Goal: Information Seeking & Learning: Learn about a topic

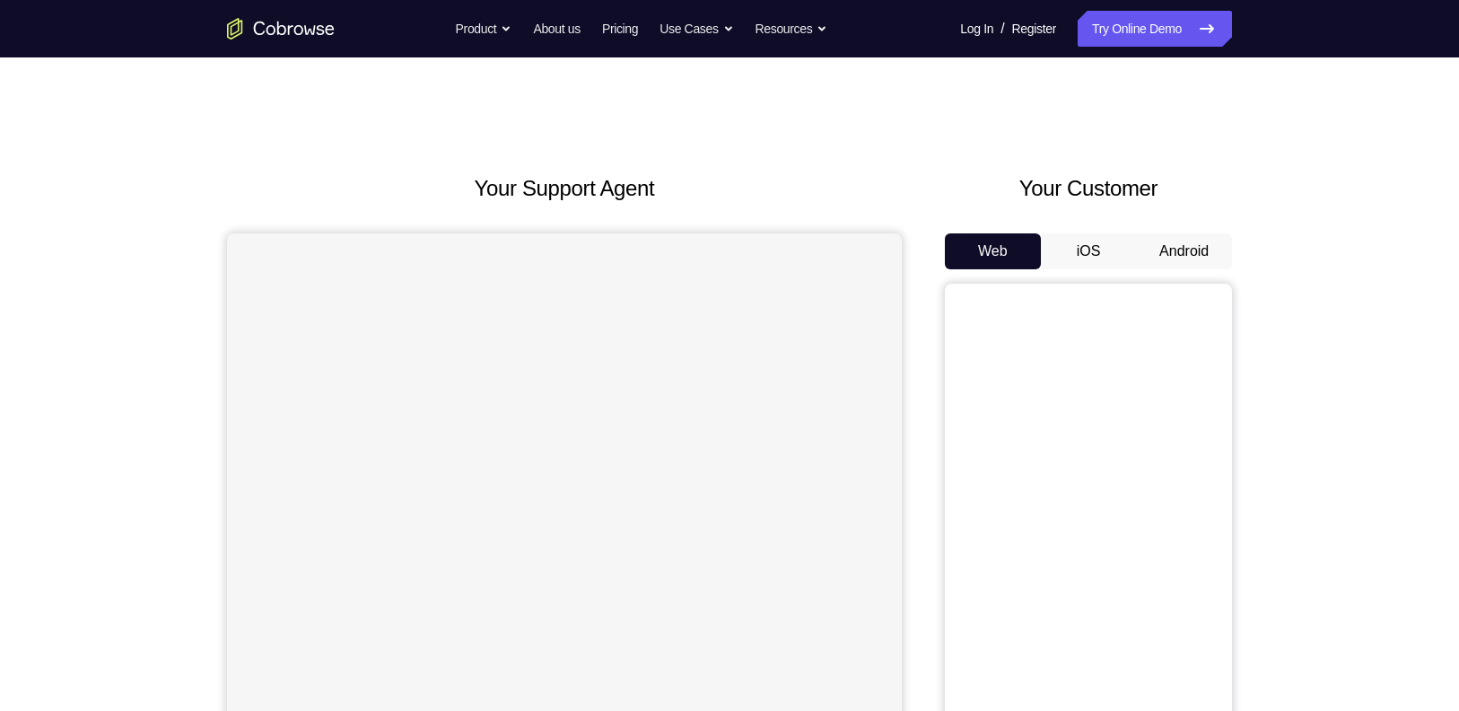
click at [1187, 249] on button "Android" at bounding box center [1184, 251] width 96 height 36
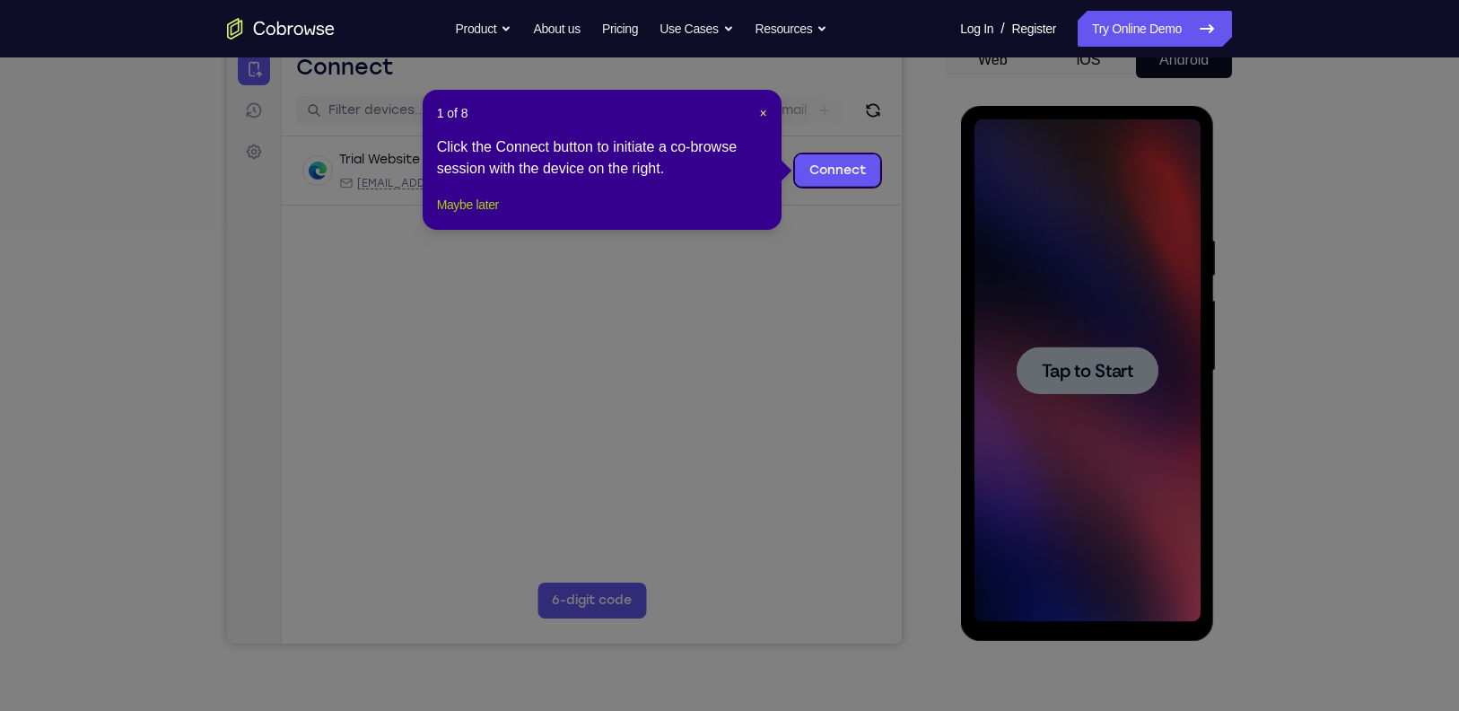
click at [457, 214] on button "Maybe later" at bounding box center [468, 205] width 62 height 22
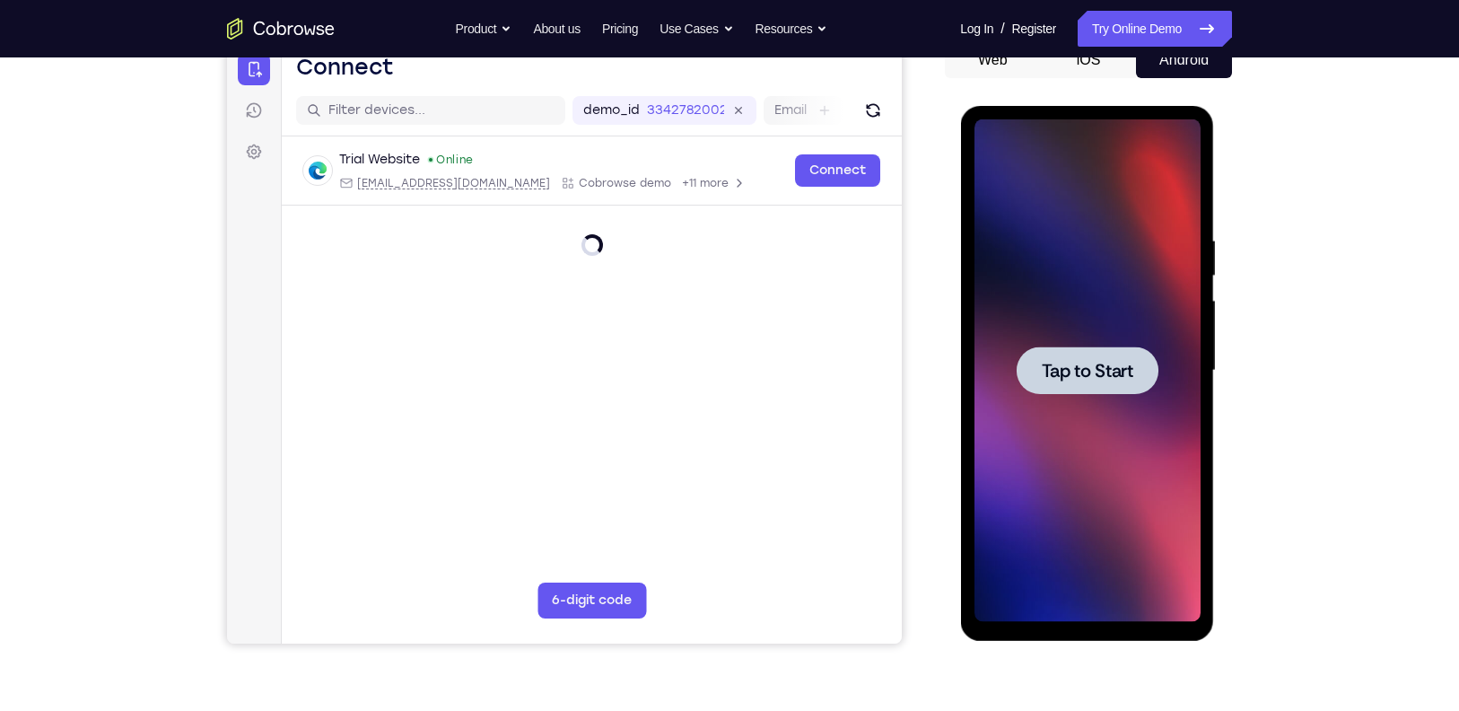
click at [1100, 340] on div at bounding box center [1086, 370] width 226 height 502
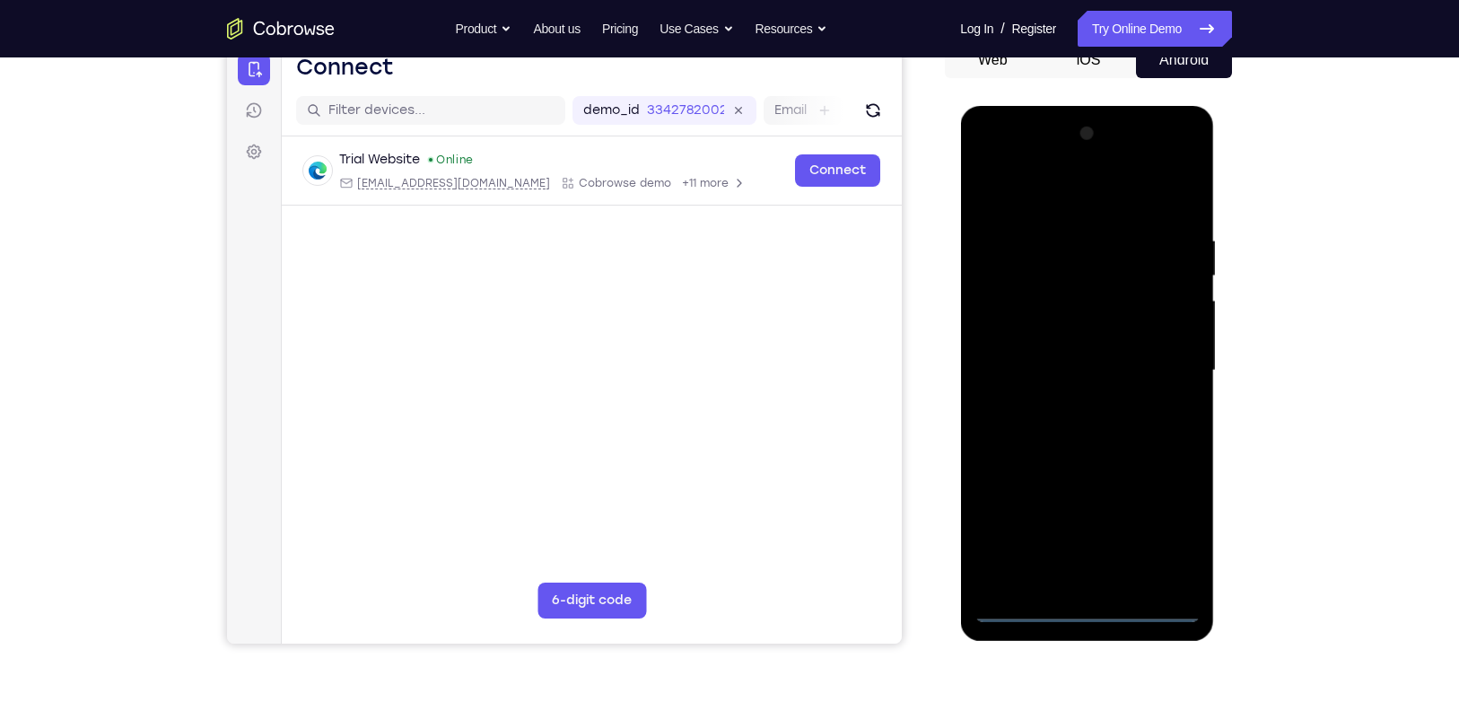
click at [1087, 607] on div at bounding box center [1086, 370] width 226 height 502
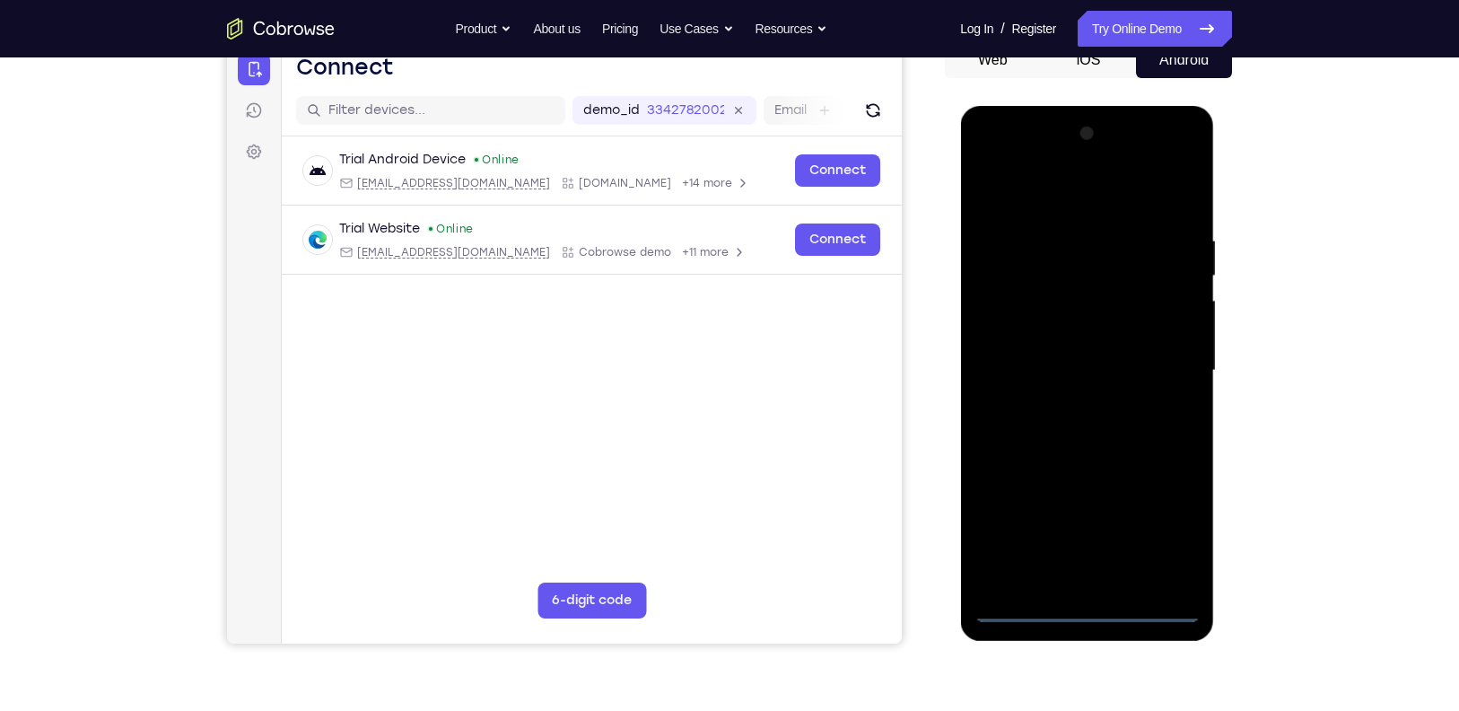
click at [1176, 534] on div at bounding box center [1086, 370] width 226 height 502
click at [1068, 204] on div at bounding box center [1086, 370] width 226 height 502
click at [1153, 371] on div at bounding box center [1086, 370] width 226 height 502
click at [1068, 402] on div at bounding box center [1086, 370] width 226 height 502
click at [1100, 350] on div at bounding box center [1086, 370] width 226 height 502
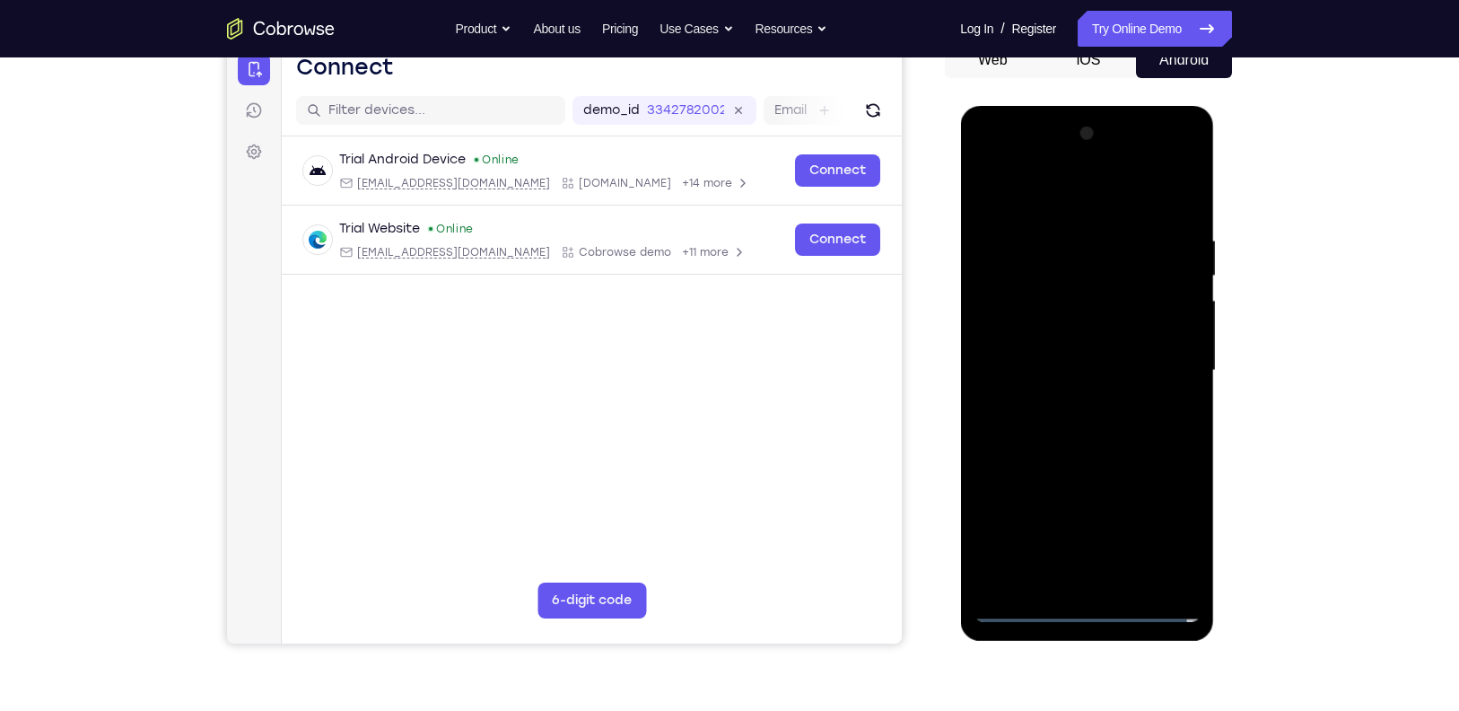
click at [1082, 334] on div at bounding box center [1086, 370] width 226 height 502
click at [1067, 374] on div at bounding box center [1086, 370] width 226 height 502
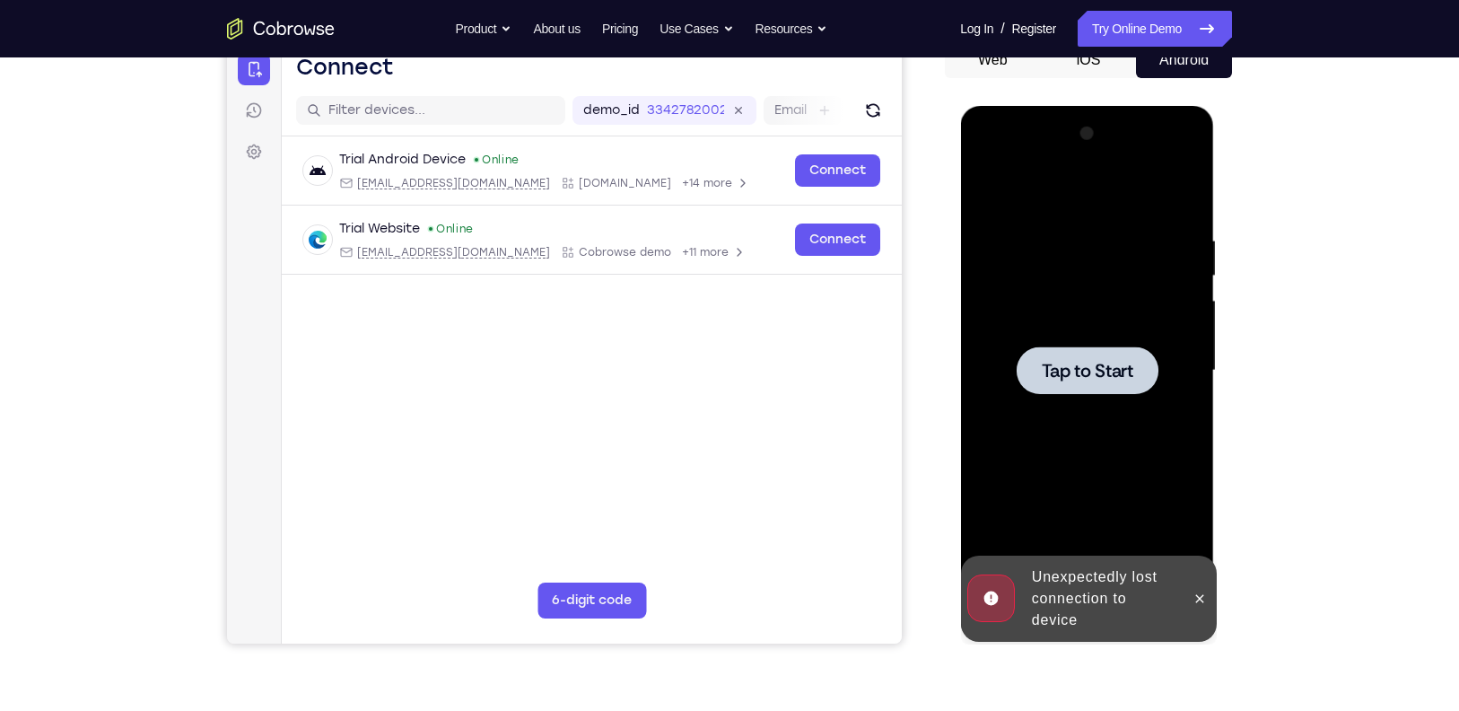
click at [1067, 374] on span "Tap to Start" at bounding box center [1087, 371] width 92 height 18
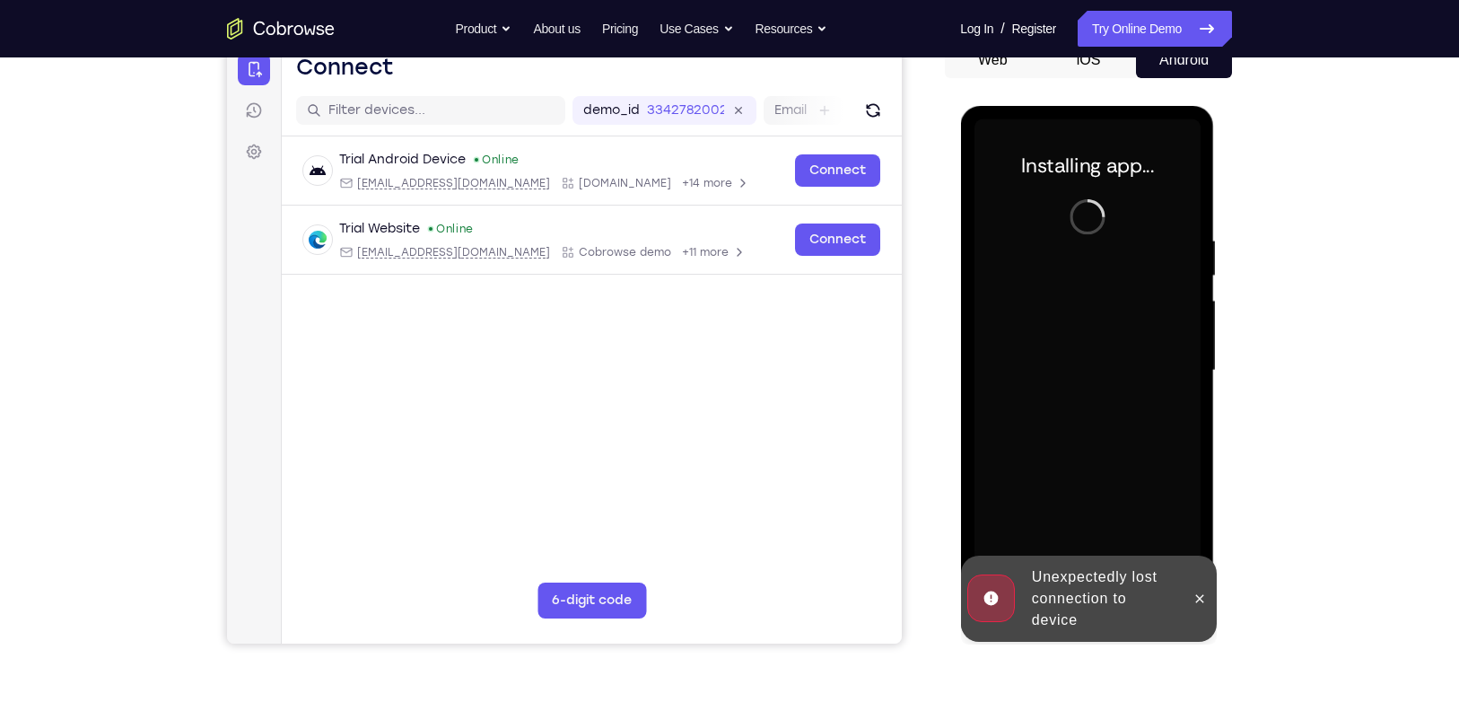
scroll to position [209, 0]
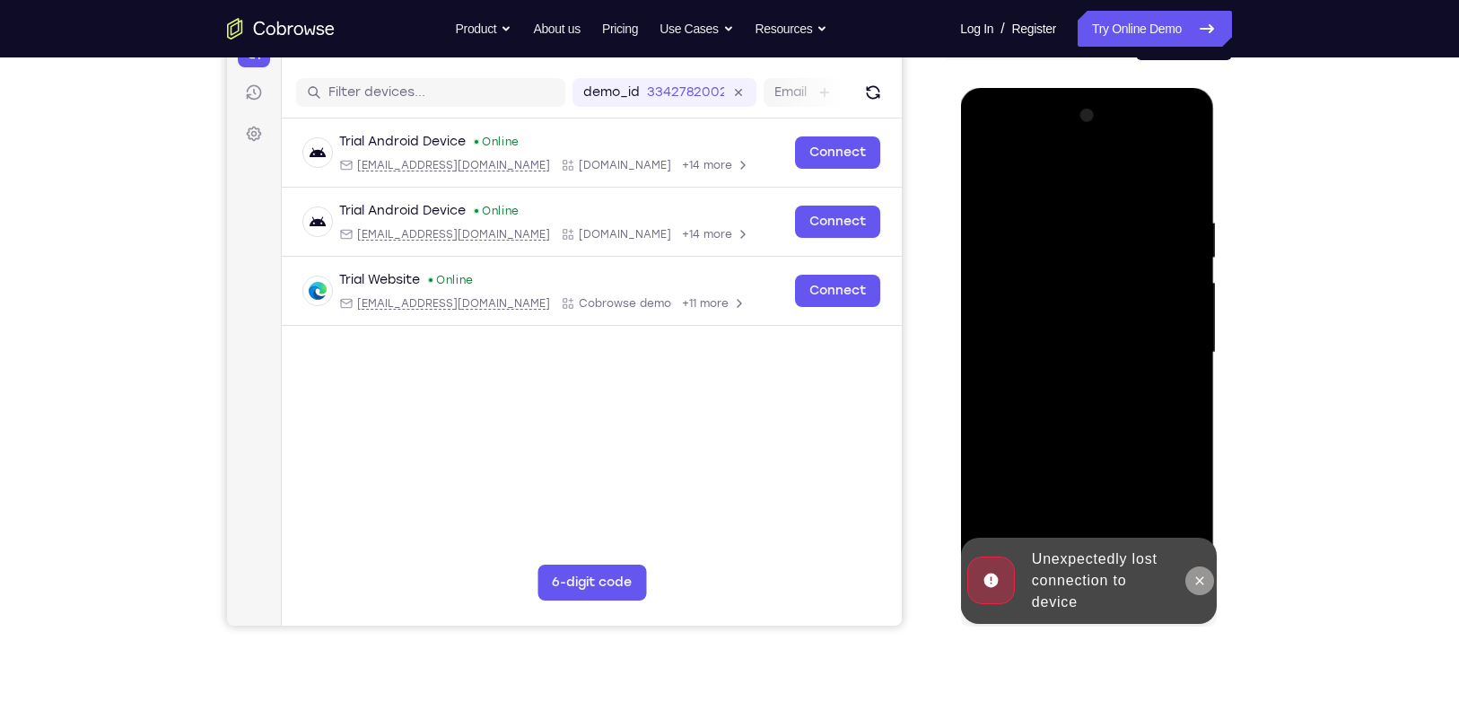
click at [1191, 576] on icon at bounding box center [1198, 580] width 14 height 14
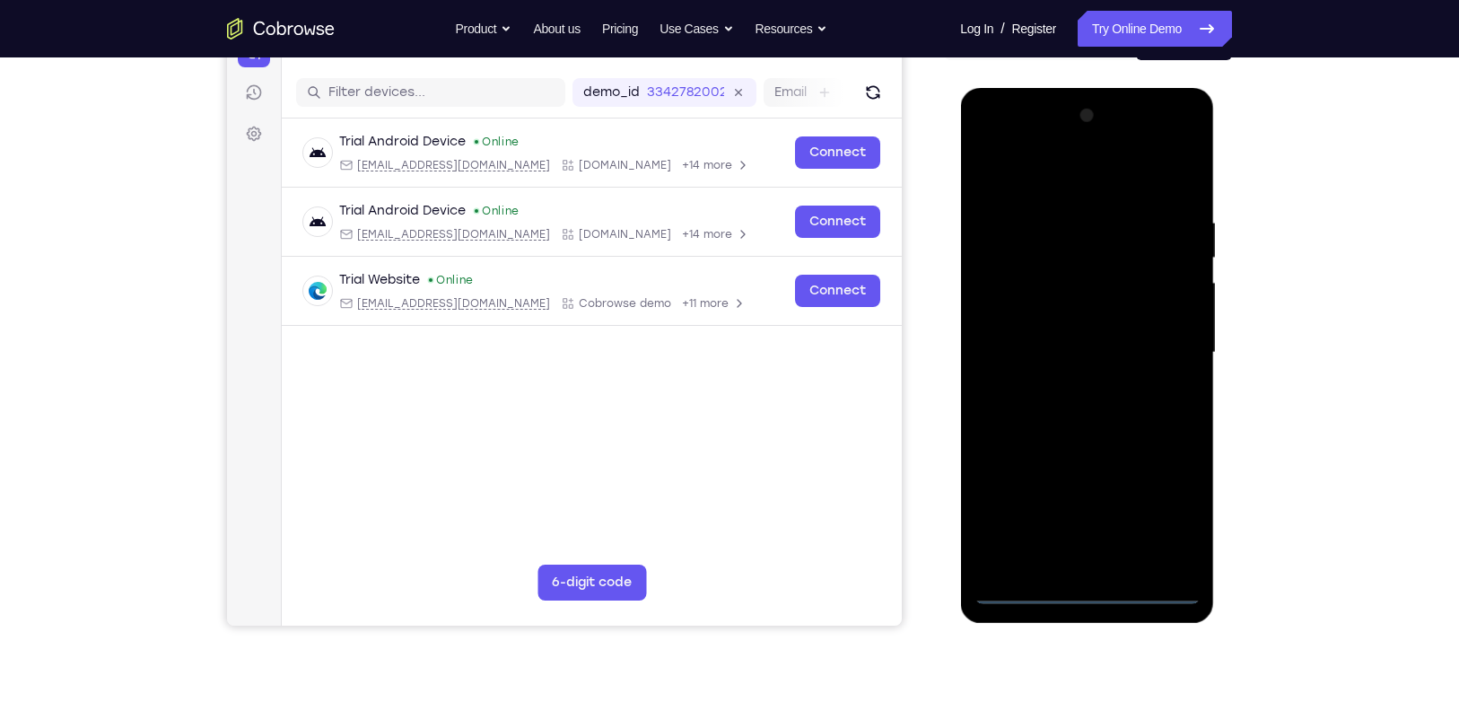
click at [1085, 583] on div at bounding box center [1086, 352] width 226 height 502
click at [1086, 589] on div at bounding box center [1086, 352] width 226 height 502
click at [1167, 518] on div at bounding box center [1086, 352] width 226 height 502
click at [1050, 175] on div at bounding box center [1086, 352] width 226 height 502
click at [1151, 350] on div at bounding box center [1086, 352] width 226 height 502
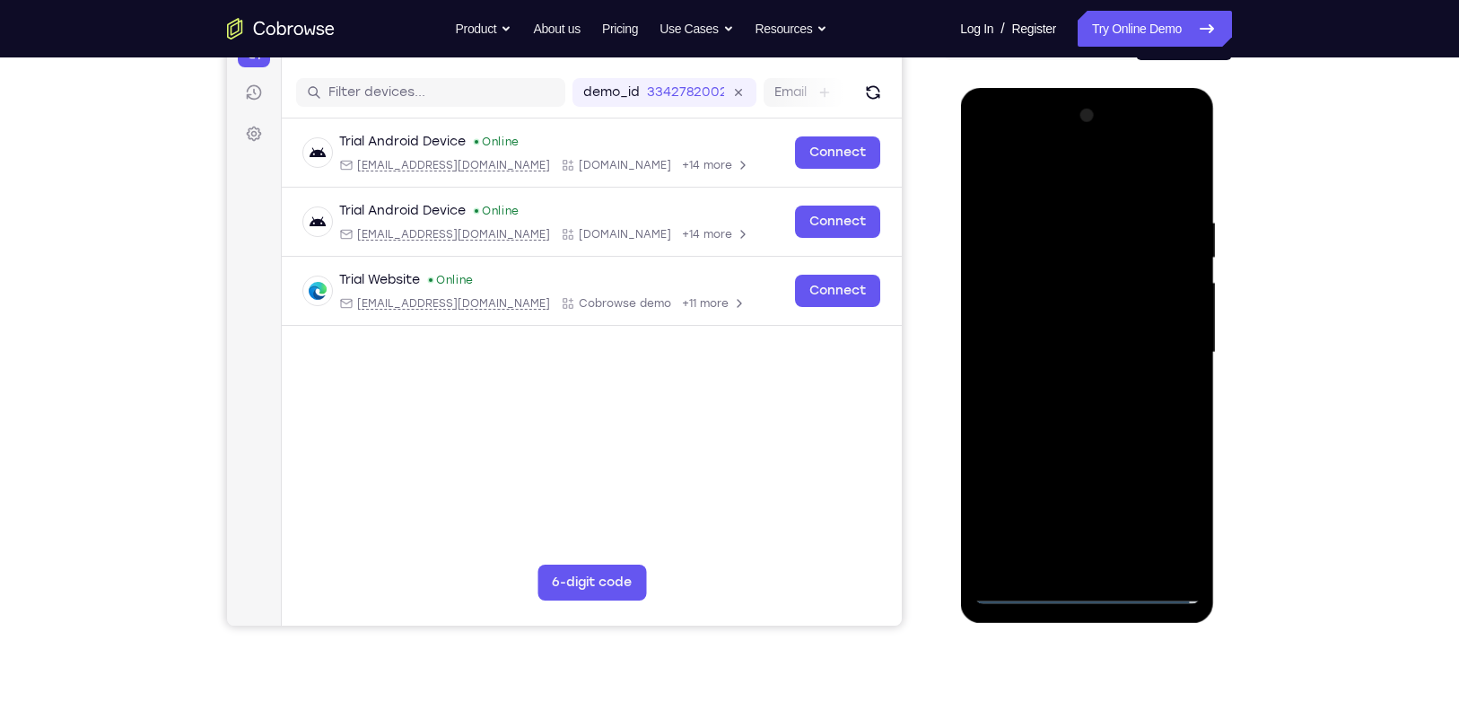
click at [1060, 387] on div at bounding box center [1086, 352] width 226 height 502
click at [1071, 335] on div at bounding box center [1086, 352] width 226 height 502
click at [1066, 321] on div at bounding box center [1086, 352] width 226 height 502
click at [1087, 353] on div at bounding box center [1086, 352] width 226 height 502
click at [1100, 414] on div at bounding box center [1086, 352] width 226 height 502
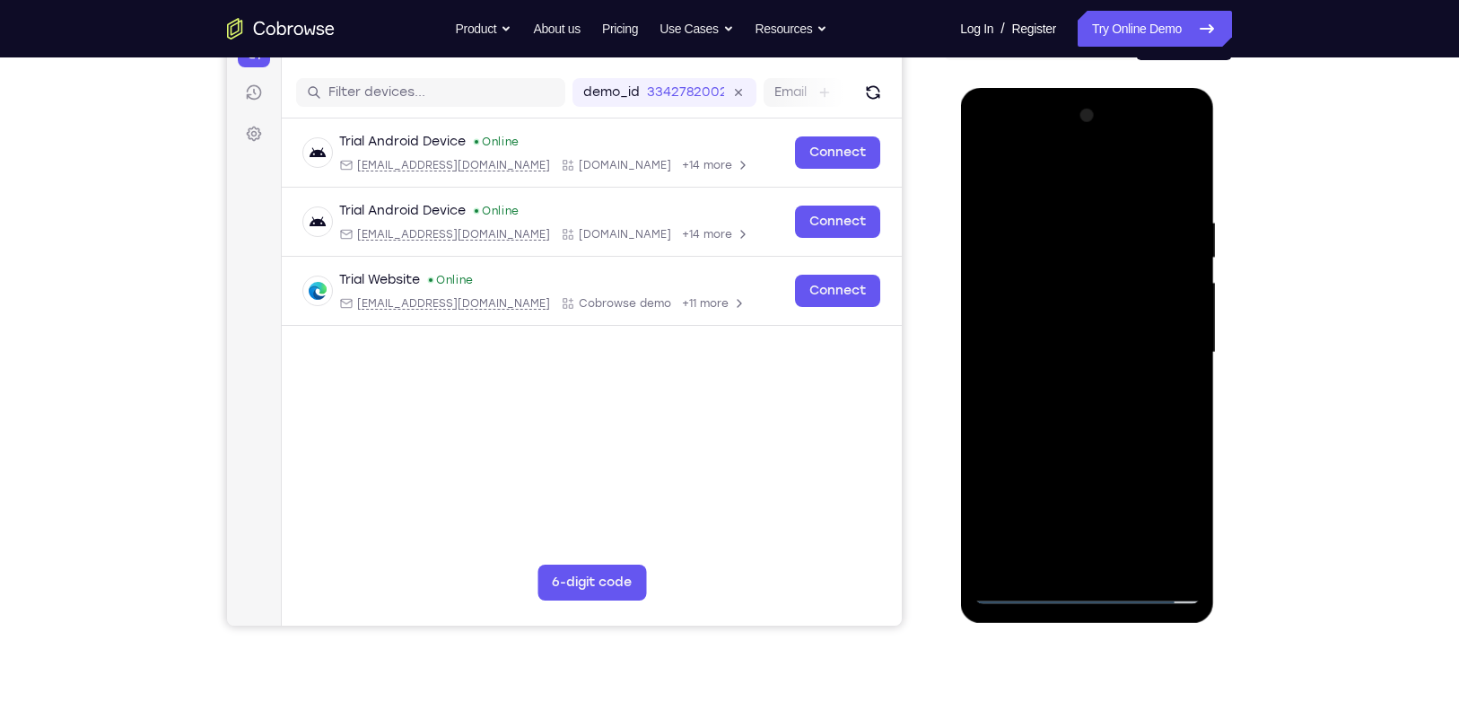
click at [1100, 414] on div at bounding box center [1086, 352] width 226 height 502
drag, startPoint x: 1112, startPoint y: 407, endPoint x: 1108, endPoint y: 305, distance: 102.4
click at [1108, 305] on div at bounding box center [1086, 352] width 226 height 502
click at [1121, 388] on div at bounding box center [1086, 352] width 226 height 502
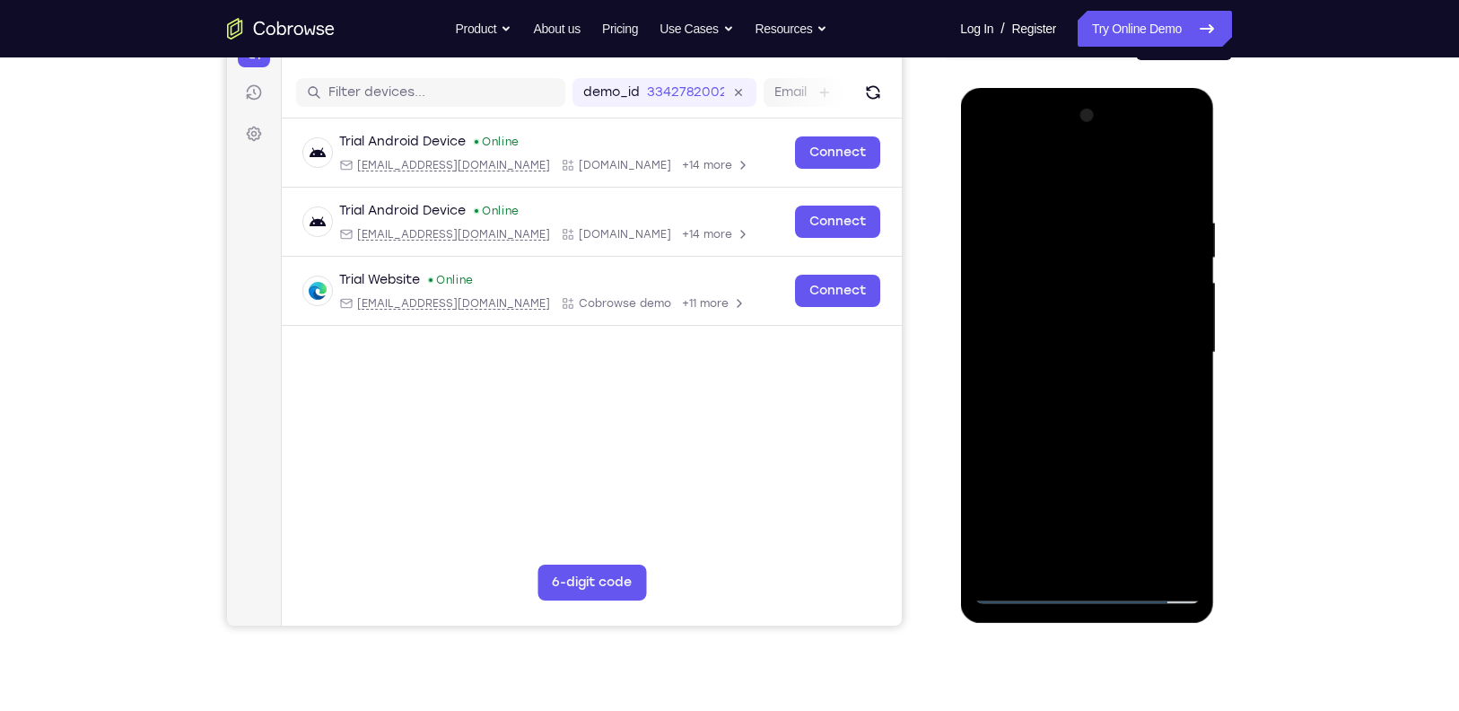
click at [1129, 565] on div at bounding box center [1086, 352] width 226 height 502
click at [1088, 443] on div at bounding box center [1086, 352] width 226 height 502
click at [986, 166] on div at bounding box center [1086, 352] width 226 height 502
click at [1190, 164] on div at bounding box center [1086, 352] width 226 height 502
click at [987, 166] on div at bounding box center [1086, 352] width 226 height 502
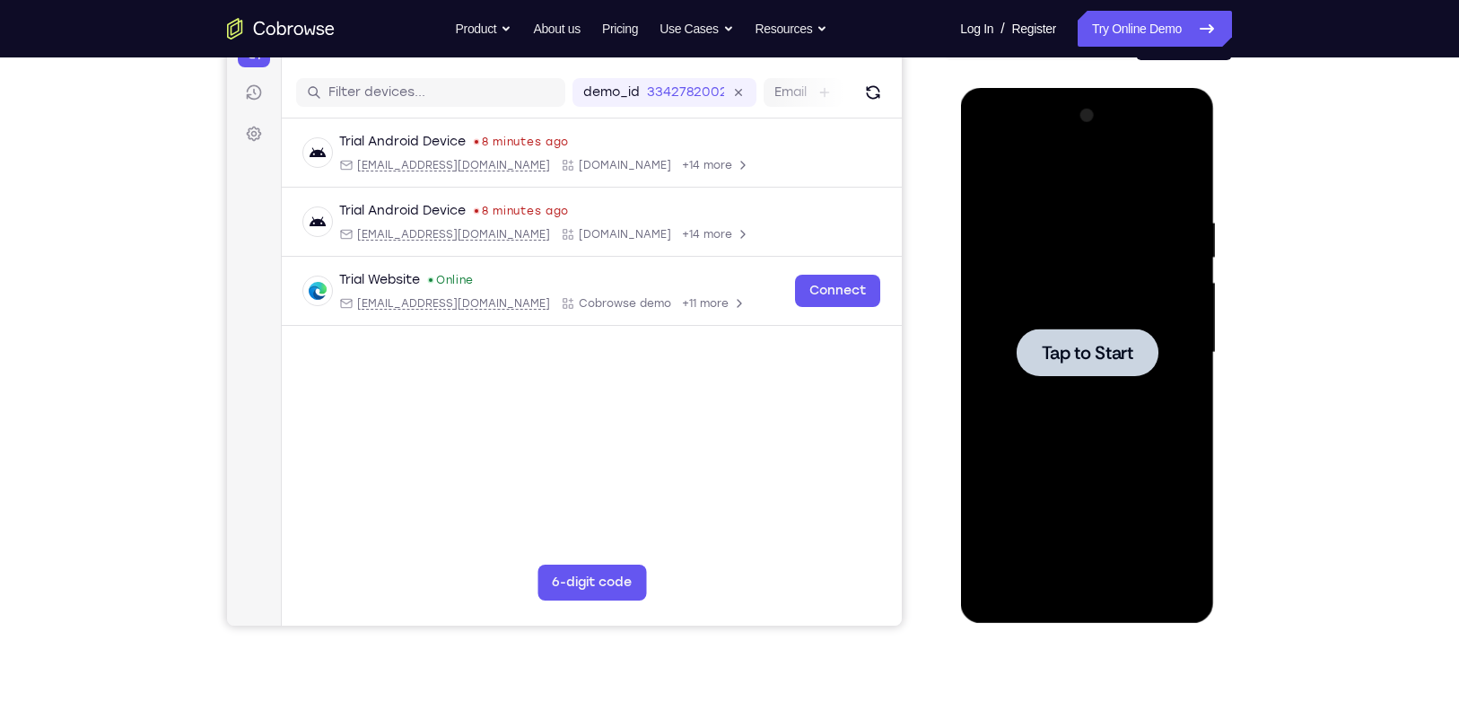
click at [1147, 316] on div at bounding box center [1086, 352] width 226 height 502
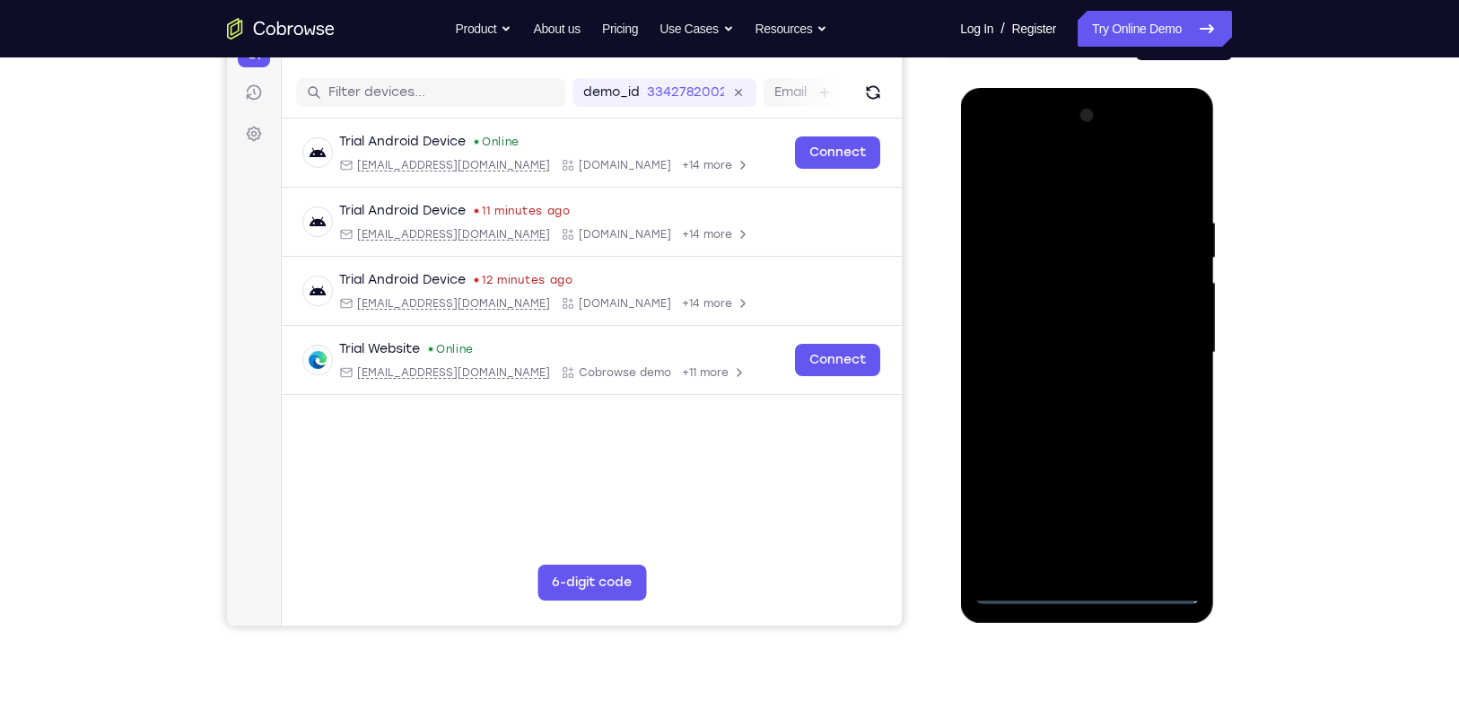
click at [1092, 597] on div at bounding box center [1086, 352] width 226 height 502
click at [1155, 523] on div at bounding box center [1086, 352] width 226 height 502
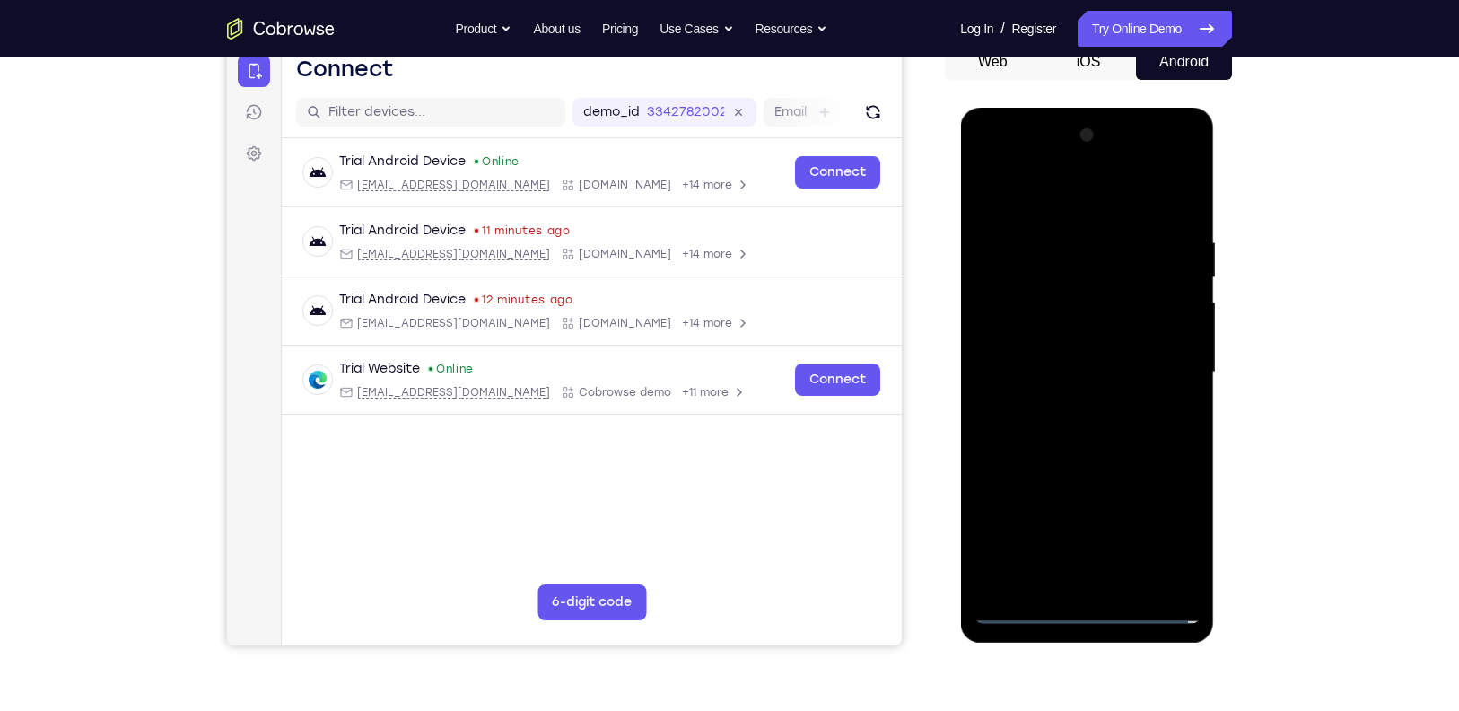
scroll to position [185, 0]
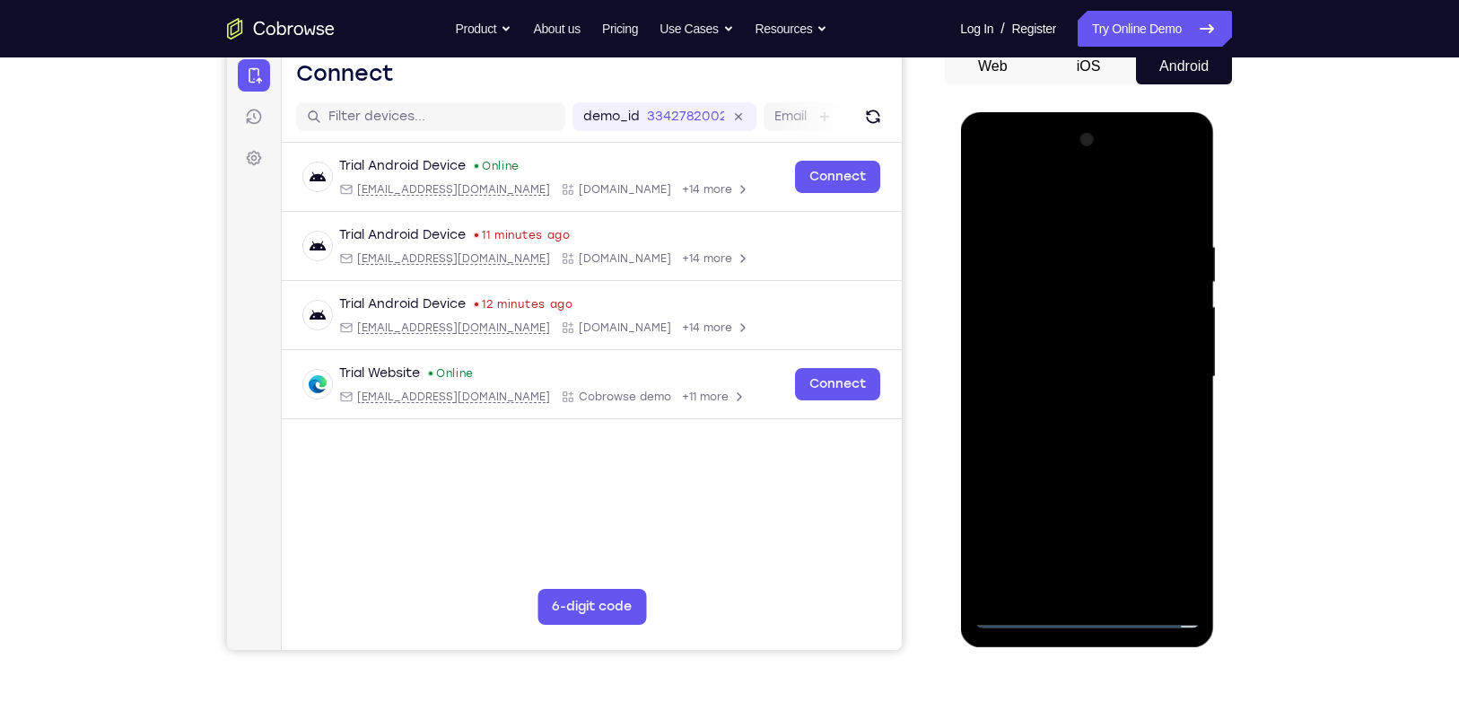
click at [1021, 202] on div at bounding box center [1086, 377] width 226 height 502
click at [1160, 363] on div at bounding box center [1086, 377] width 226 height 502
click at [1067, 405] on div at bounding box center [1086, 377] width 226 height 502
click at [1059, 345] on div at bounding box center [1086, 377] width 226 height 502
click at [1051, 336] on div at bounding box center [1086, 377] width 226 height 502
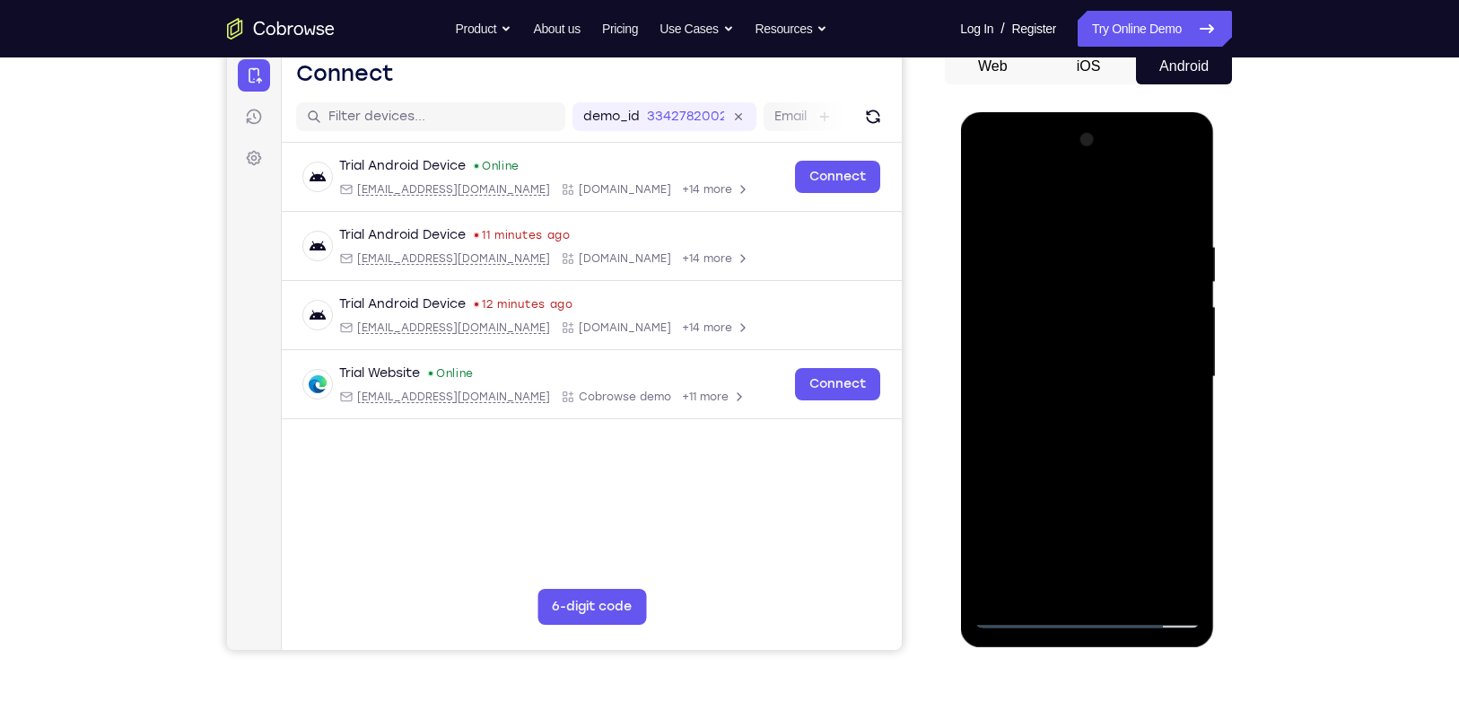
click at [1049, 337] on div at bounding box center [1086, 377] width 226 height 502
click at [1171, 338] on div at bounding box center [1086, 377] width 226 height 502
click at [1101, 377] on div at bounding box center [1086, 377] width 226 height 502
click at [1122, 432] on div at bounding box center [1086, 377] width 226 height 502
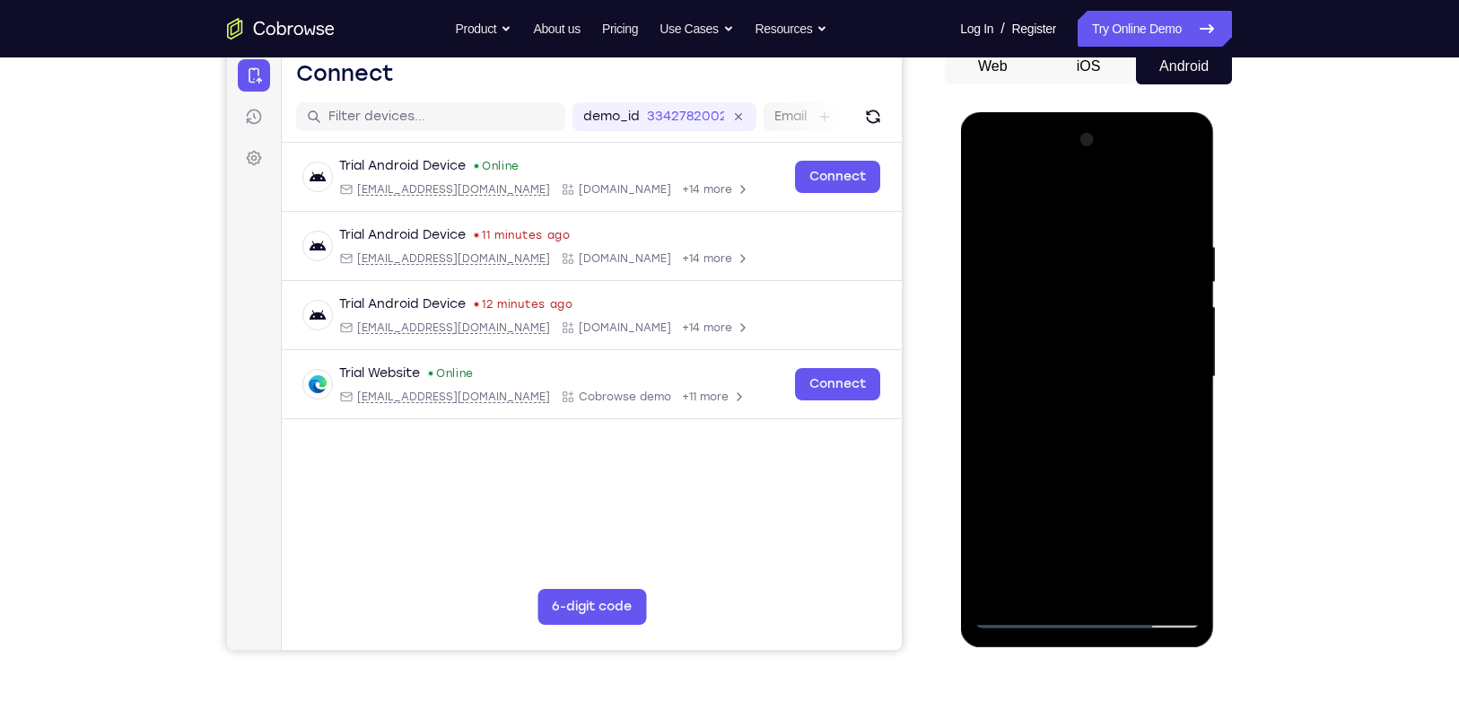
click at [1122, 432] on div at bounding box center [1086, 377] width 226 height 502
click at [1090, 427] on div at bounding box center [1086, 377] width 226 height 502
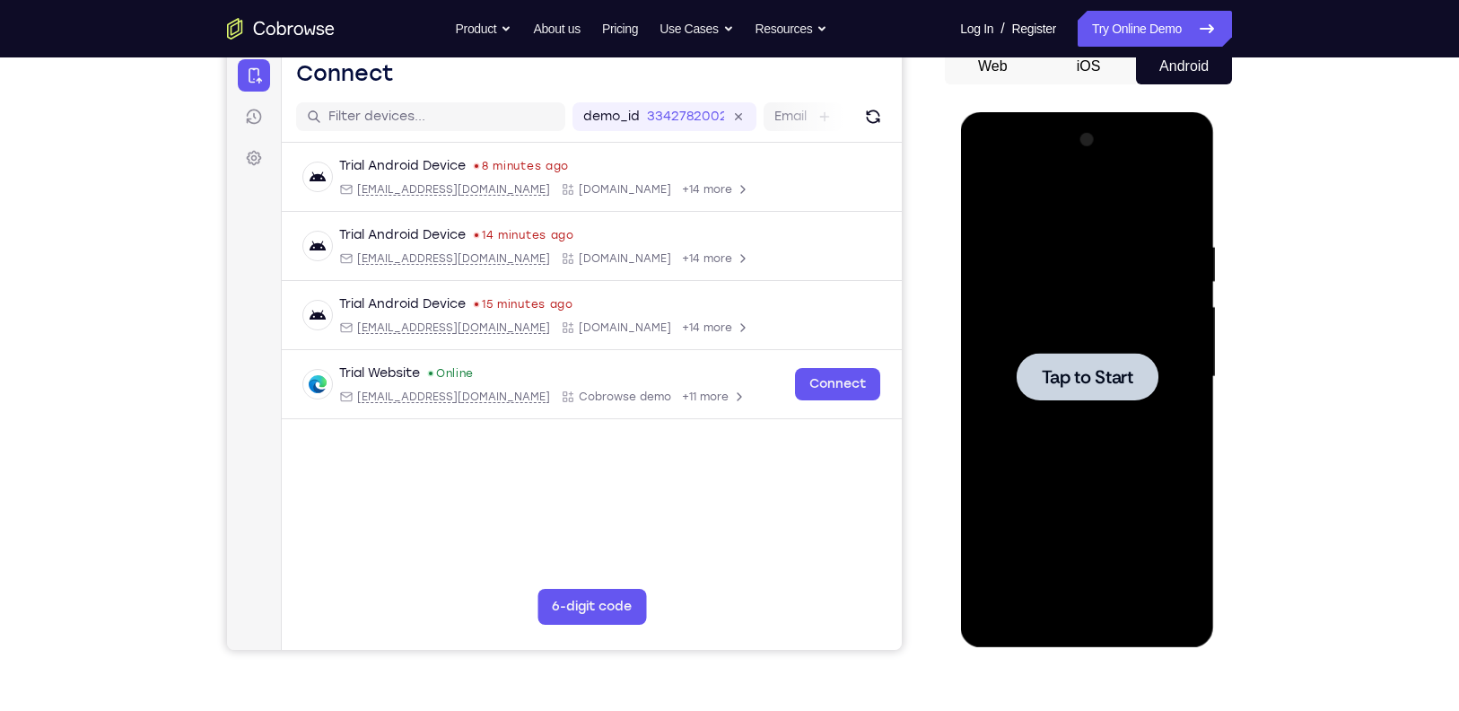
click at [1098, 368] on span "Tap to Start" at bounding box center [1087, 377] width 92 height 18
click at [1082, 612] on div at bounding box center [1086, 377] width 226 height 502
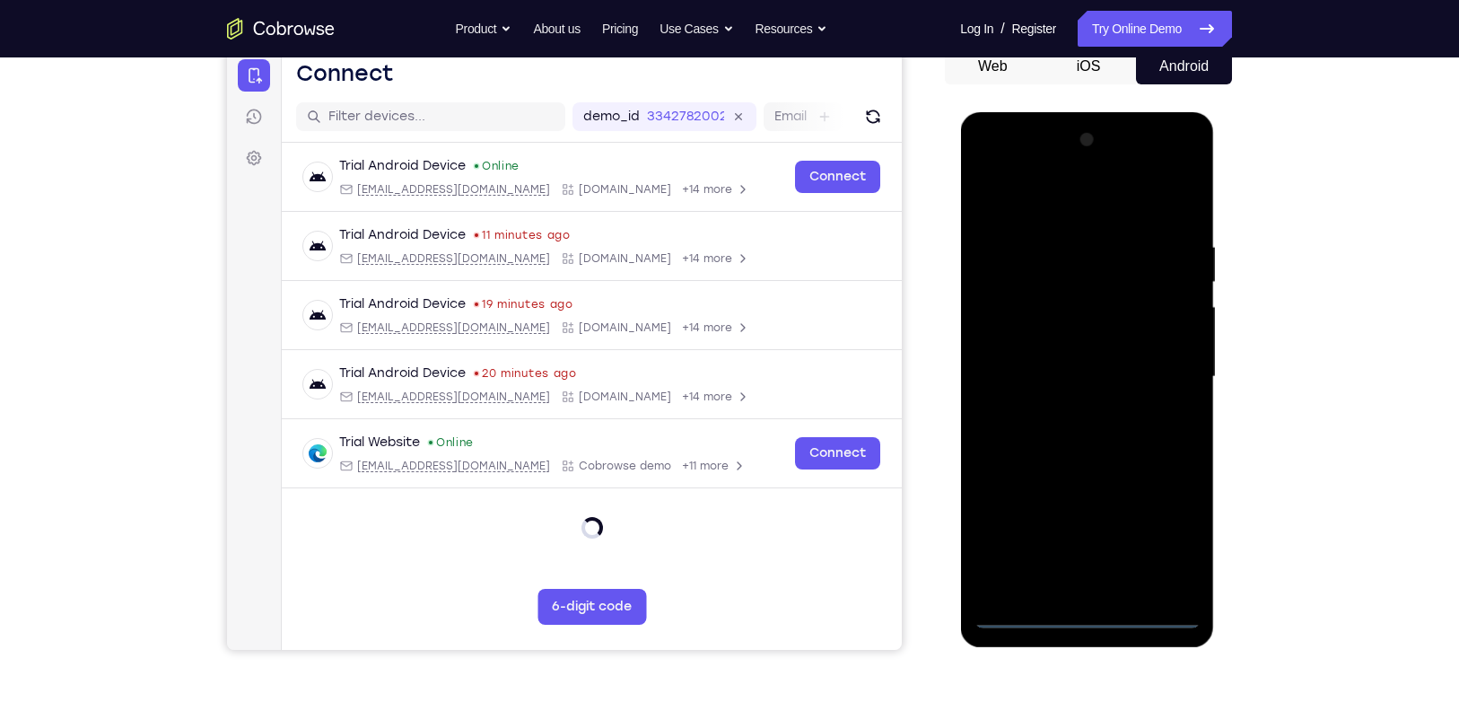
click at [1182, 545] on div at bounding box center [1086, 377] width 226 height 502
drag, startPoint x: 222, startPoint y: 432, endPoint x: 1276, endPoint y: 534, distance: 1058.1
click at [1276, 534] on div "Your Support Agent Your Customer Web iOS Android Next Steps We’d be happy to gi…" at bounding box center [729, 464] width 1148 height 1183
click at [1042, 214] on div at bounding box center [1086, 377] width 226 height 502
click at [1165, 365] on div at bounding box center [1086, 377] width 226 height 502
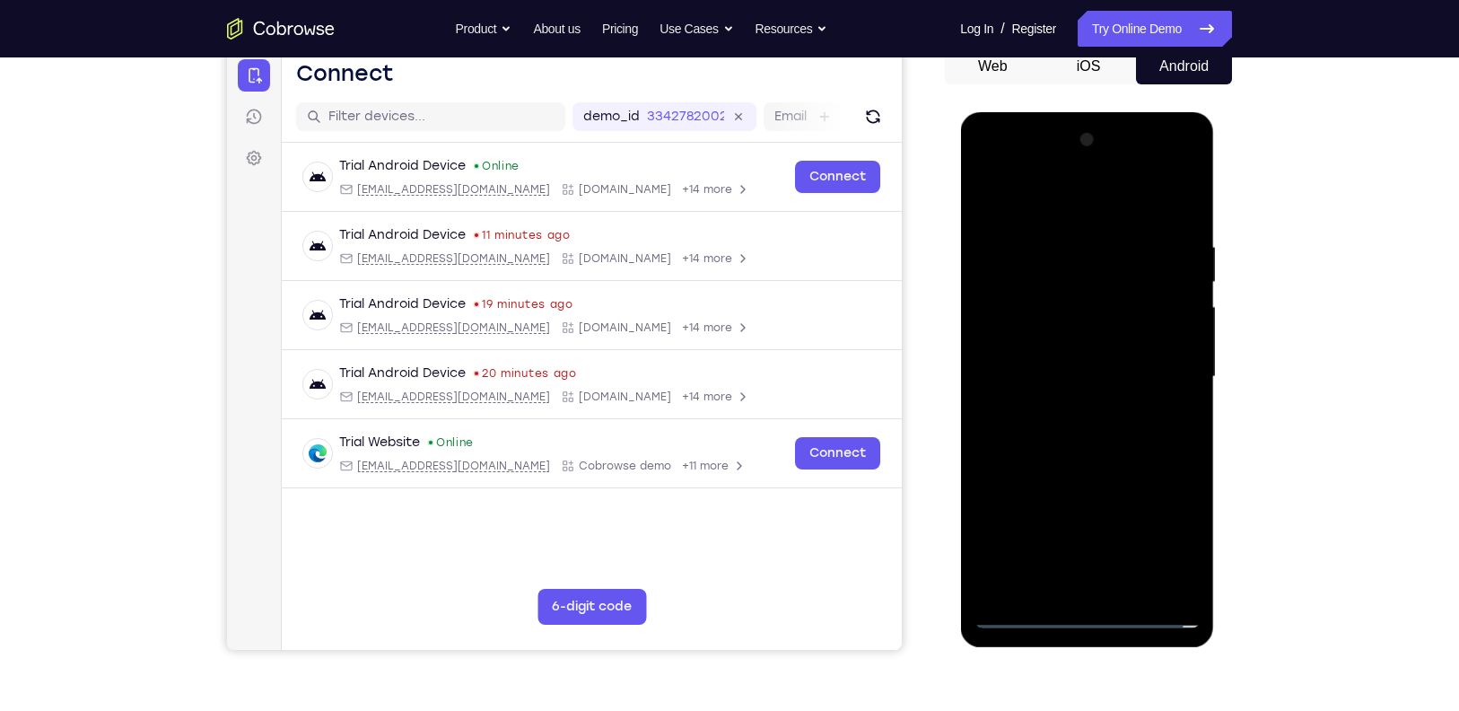
click at [1030, 610] on div at bounding box center [1086, 377] width 226 height 502
click at [1016, 317] on div at bounding box center [1086, 377] width 226 height 502
click at [1062, 383] on div at bounding box center [1086, 377] width 226 height 502
click at [1057, 347] on div at bounding box center [1086, 377] width 226 height 502
click at [1065, 397] on div at bounding box center [1086, 377] width 226 height 502
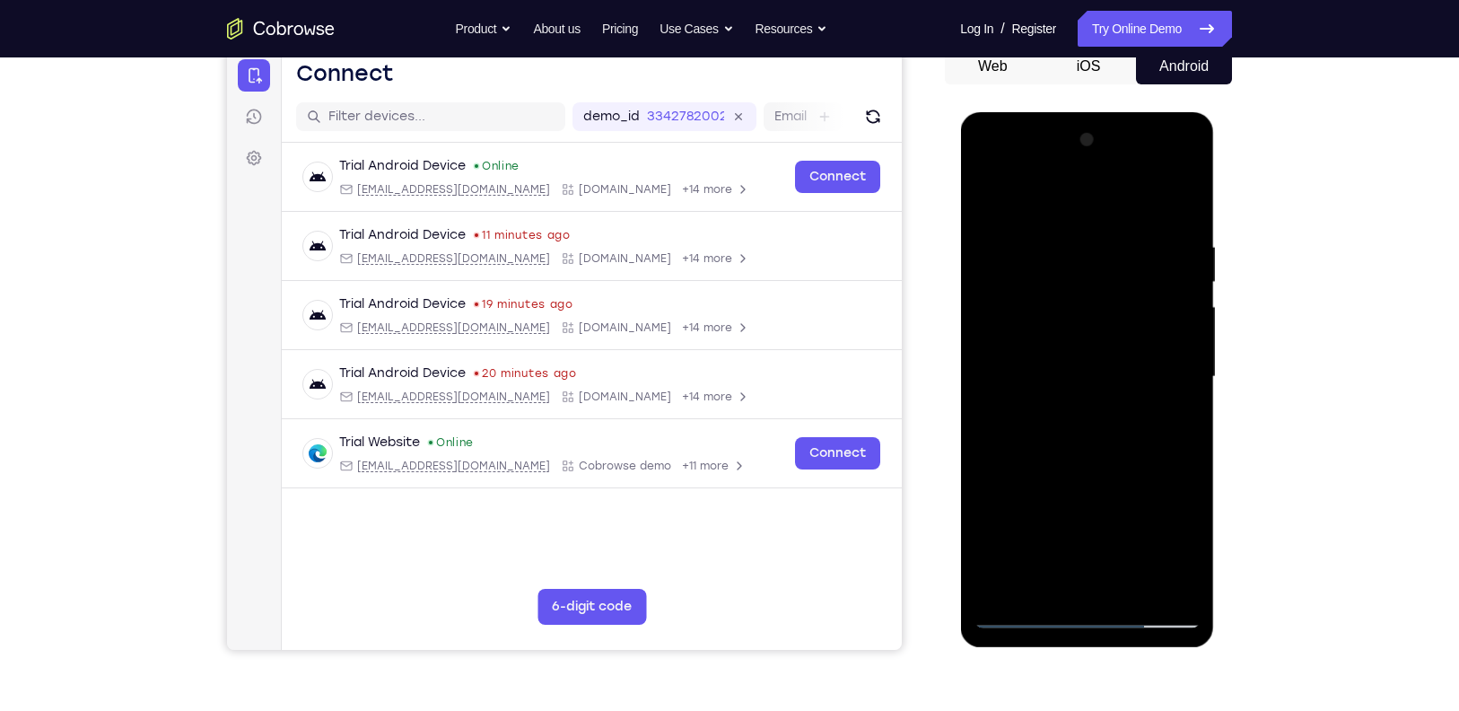
click at [1112, 580] on div at bounding box center [1086, 377] width 226 height 502
drag, startPoint x: 1025, startPoint y: 221, endPoint x: 1030, endPoint y: 171, distance: 49.5
click at [1030, 171] on div at bounding box center [1086, 377] width 226 height 502
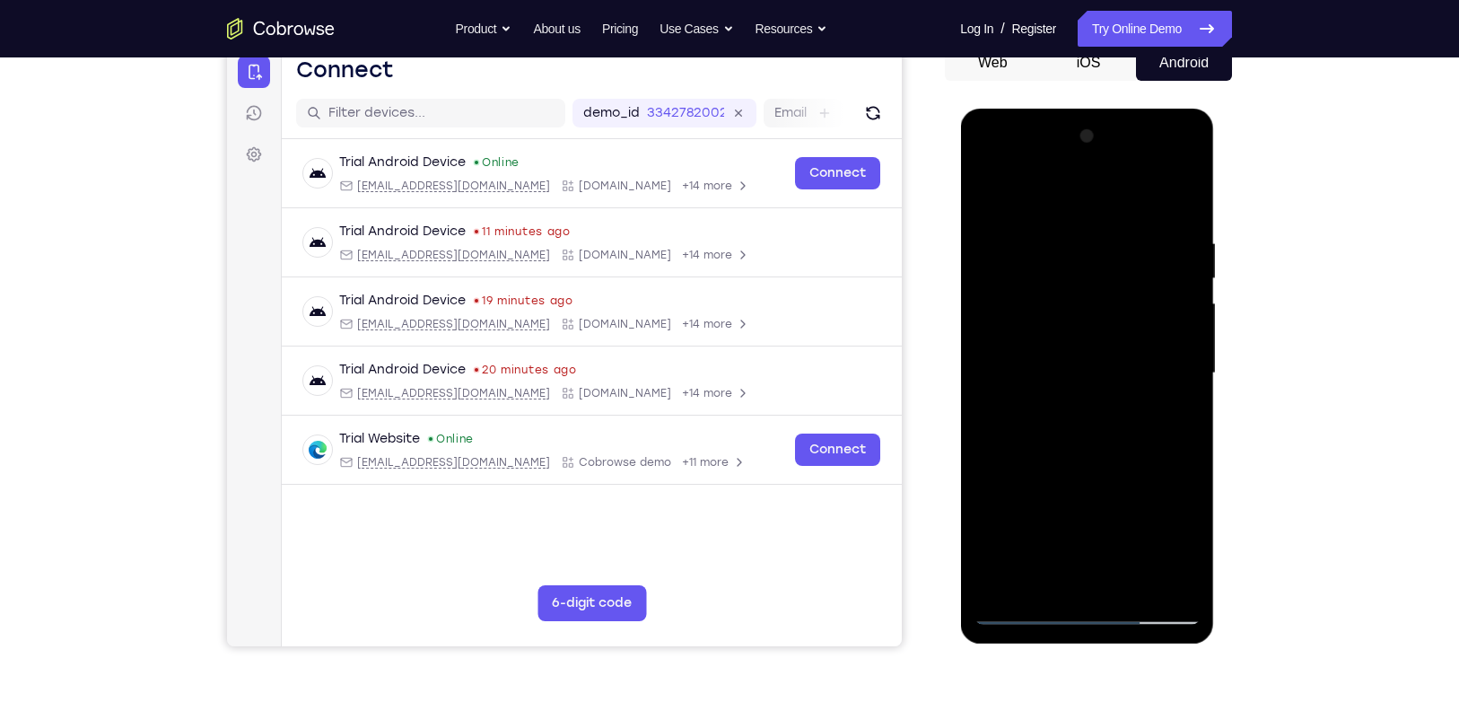
scroll to position [187, 0]
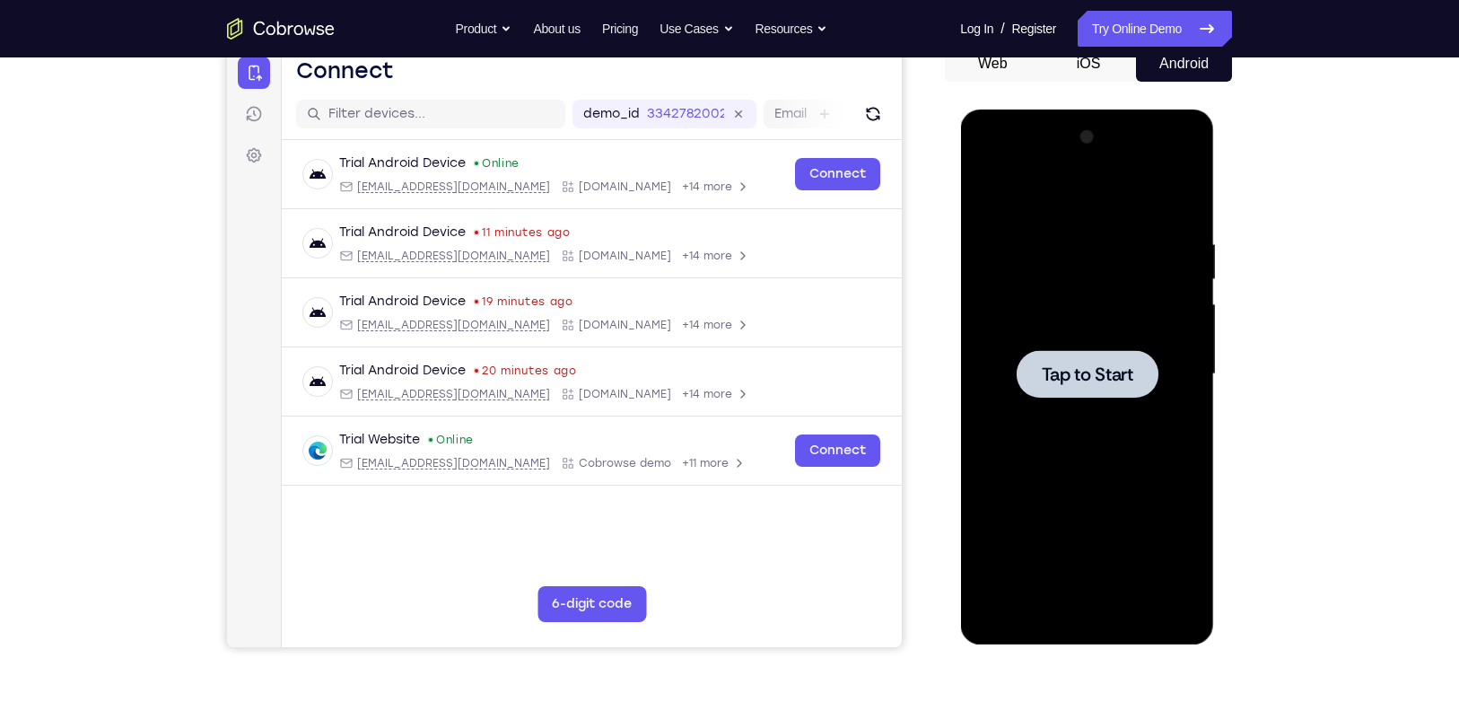
click at [1036, 402] on div at bounding box center [1086, 374] width 226 height 502
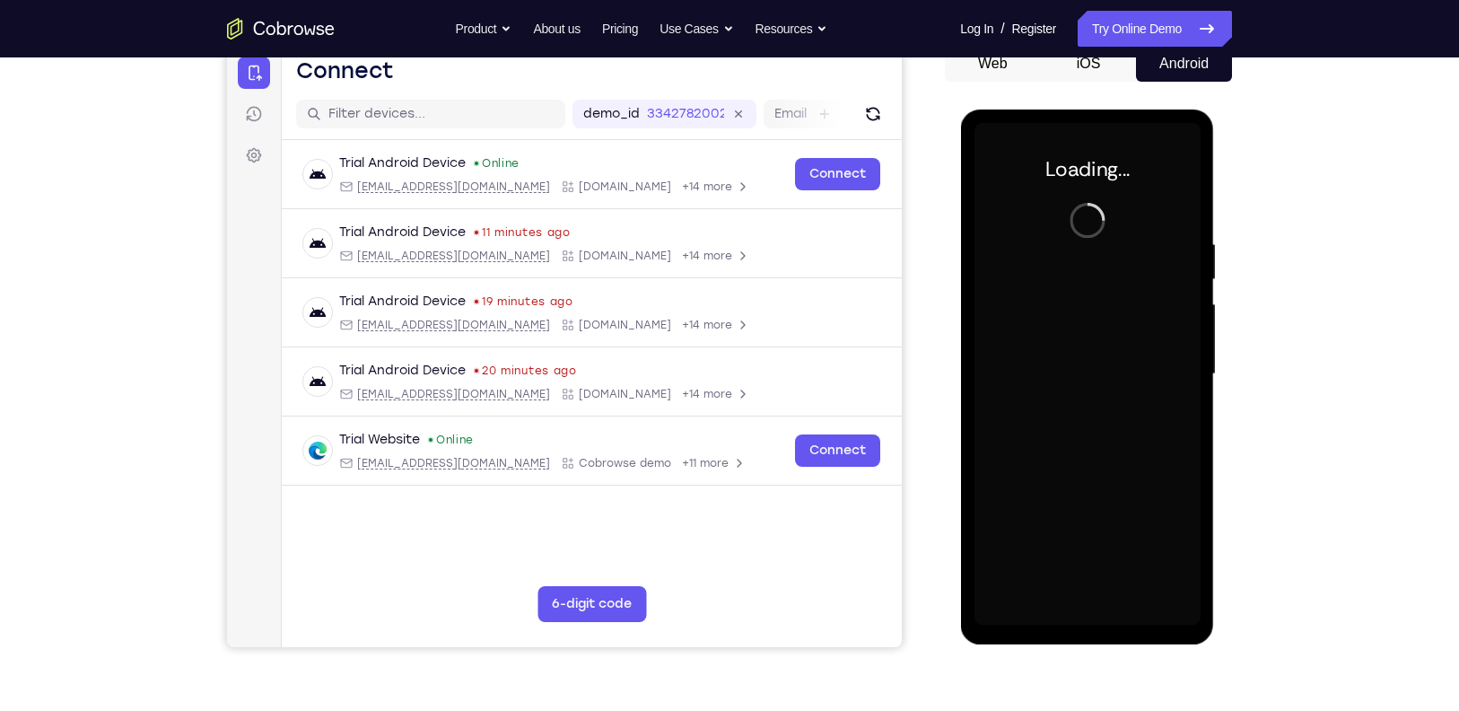
drag, startPoint x: 1035, startPoint y: 402, endPoint x: 301, endPoint y: 40, distance: 818.1
click at [960, 109] on html "Online web based iOS Simulators and Android Emulators. Run iPhone, iPad, Mobile…" at bounding box center [1088, 378] width 256 height 538
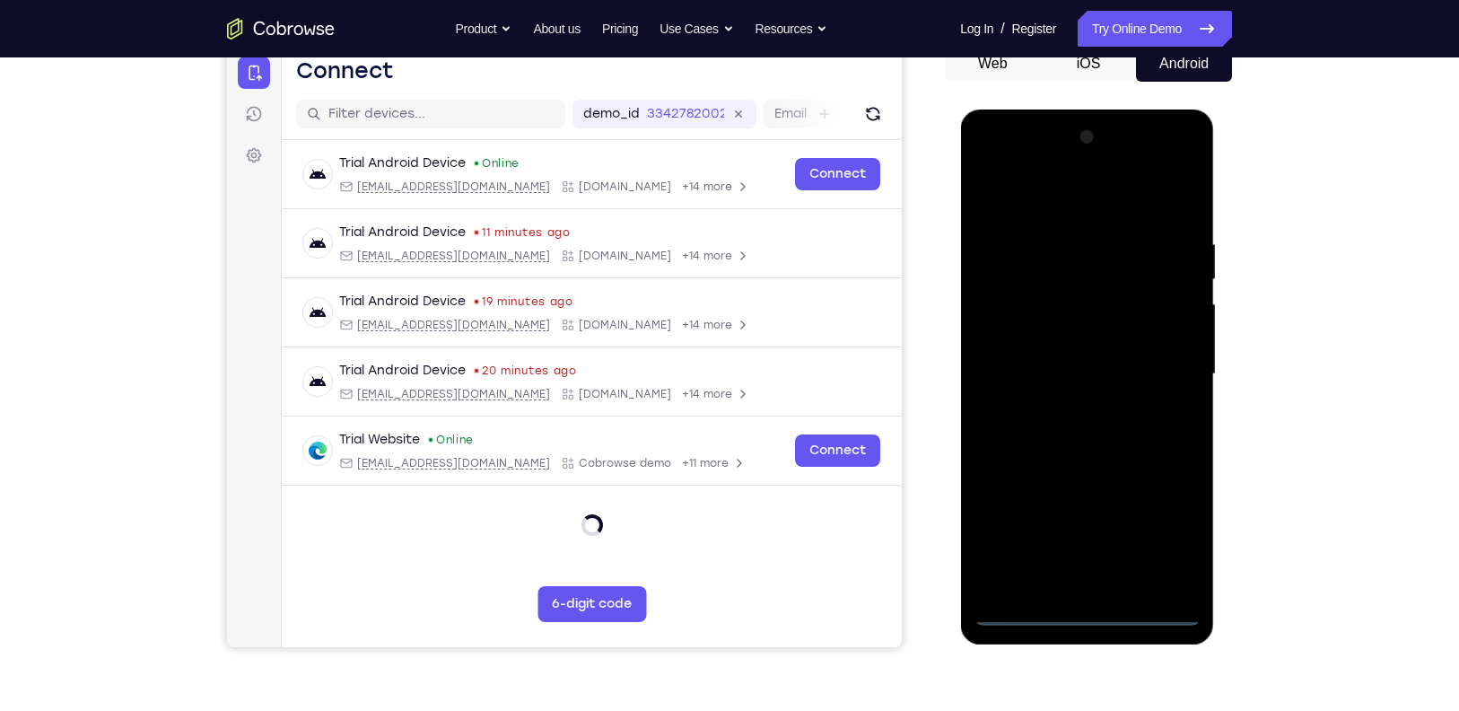
click at [1085, 608] on div at bounding box center [1086, 374] width 226 height 502
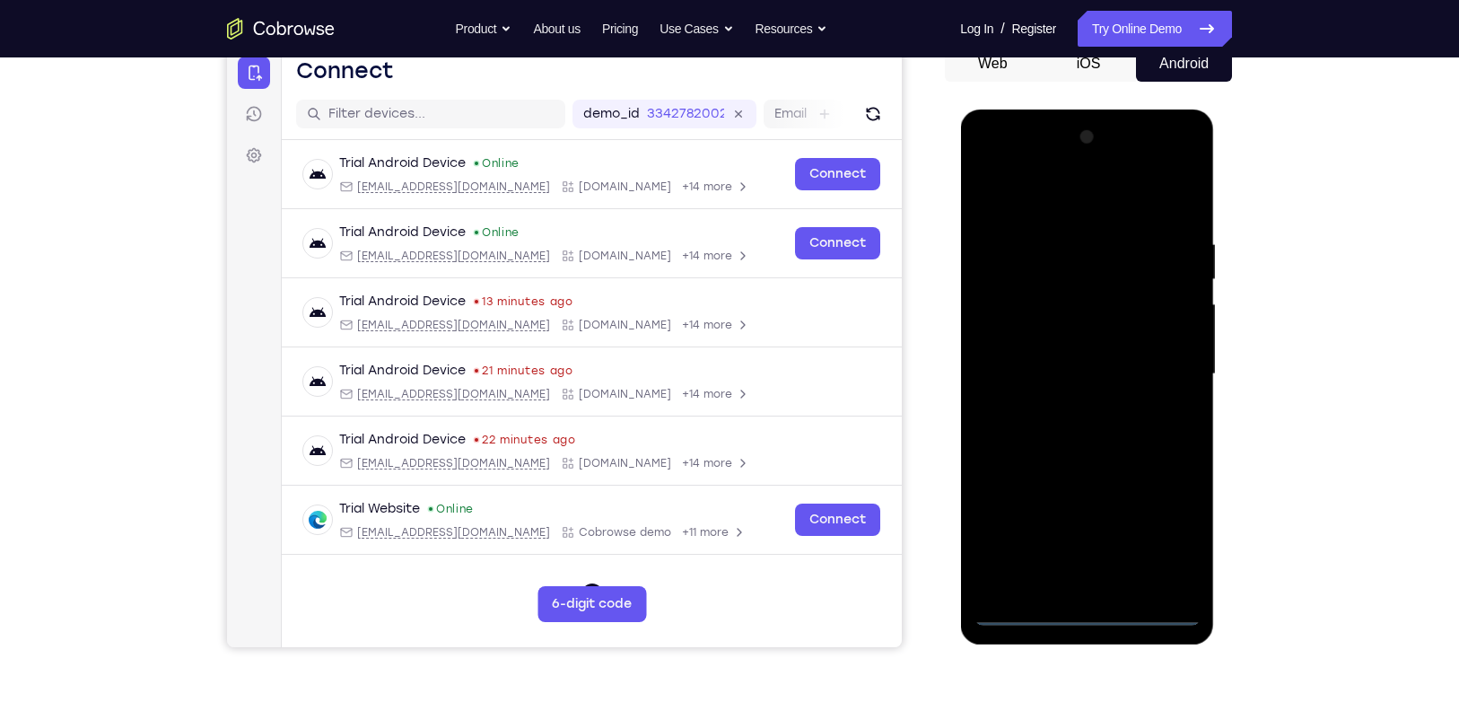
click at [1175, 533] on div at bounding box center [1086, 374] width 226 height 502
click at [1044, 200] on div at bounding box center [1086, 374] width 226 height 502
click at [1158, 375] on div at bounding box center [1086, 374] width 226 height 502
click at [1066, 406] on div at bounding box center [1086, 374] width 226 height 502
click at [1090, 360] on div at bounding box center [1086, 374] width 226 height 502
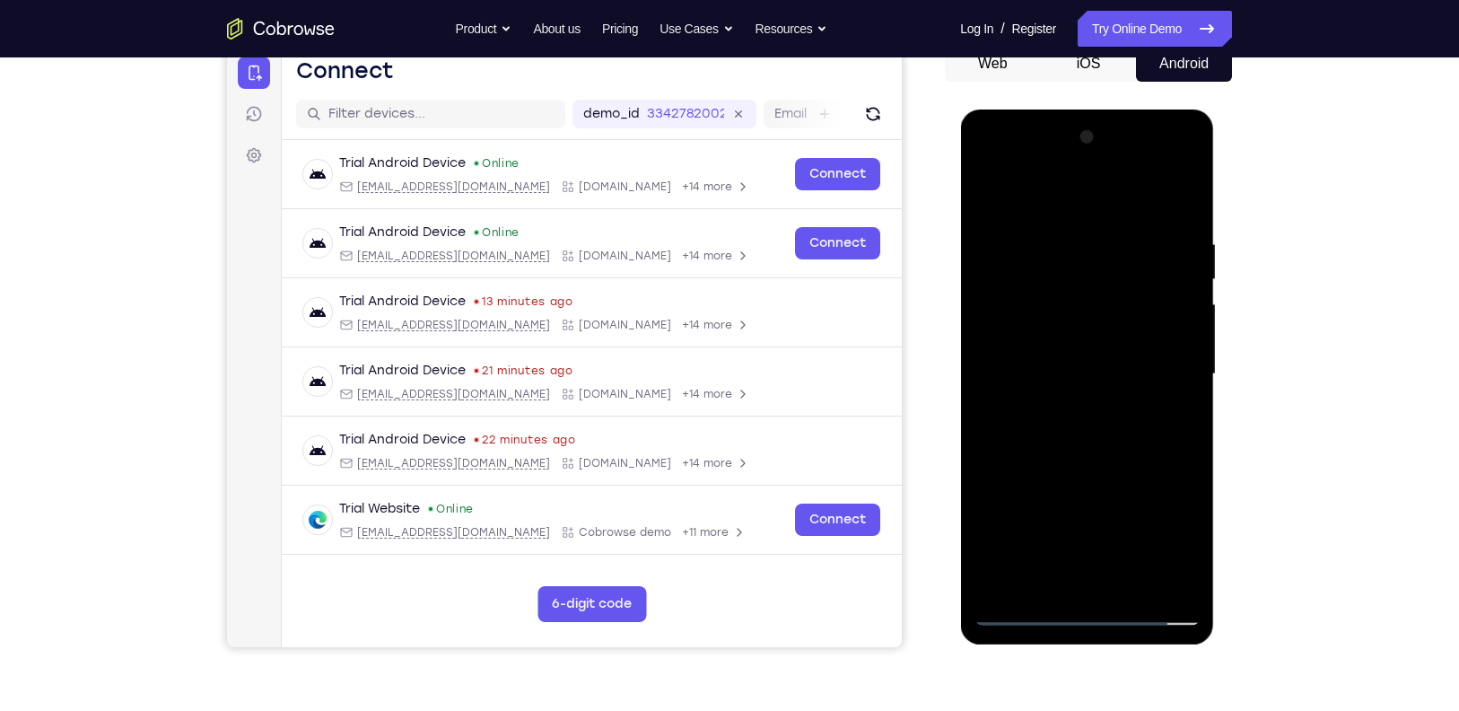
click at [1078, 345] on div at bounding box center [1086, 374] width 226 height 502
click at [1077, 374] on div at bounding box center [1086, 374] width 226 height 502
click at [1086, 432] on div at bounding box center [1086, 374] width 226 height 502
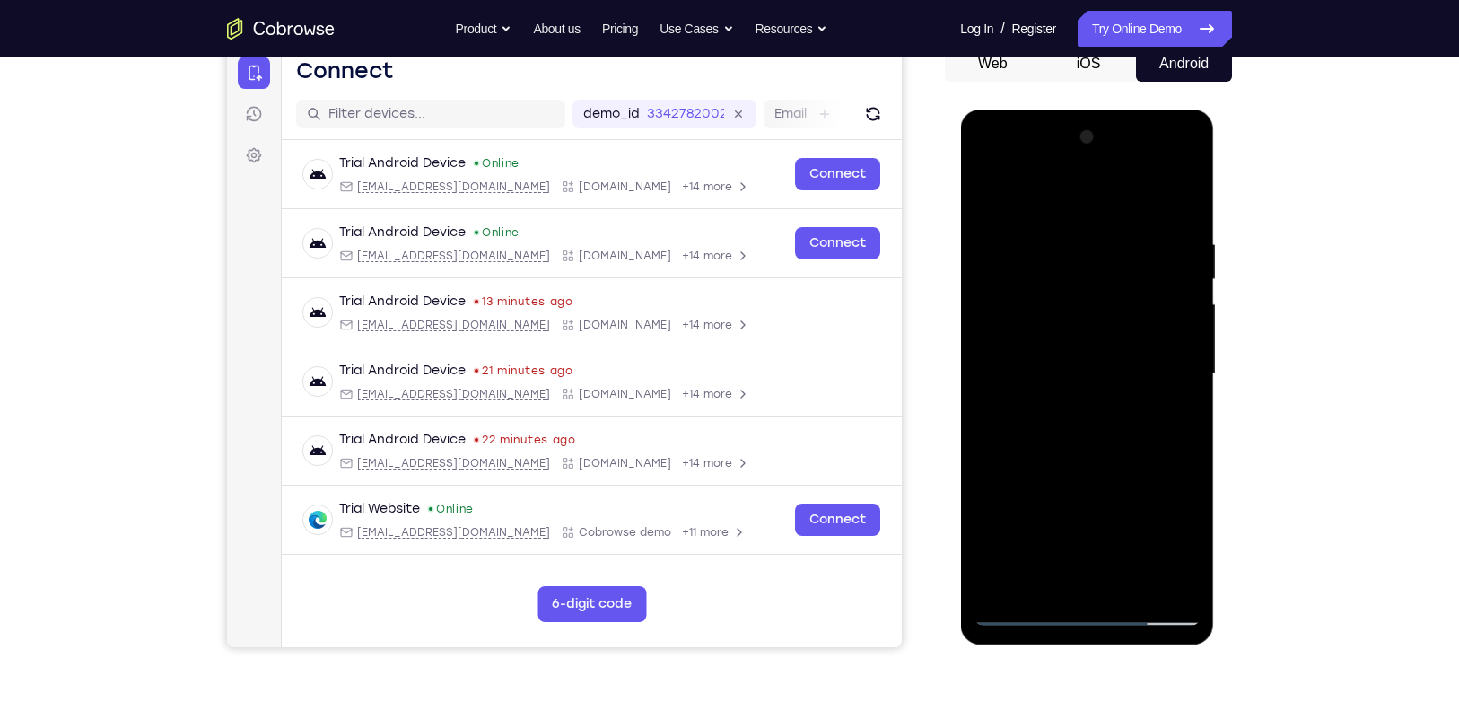
click at [1121, 441] on div at bounding box center [1086, 374] width 226 height 502
drag, startPoint x: 1140, startPoint y: 377, endPoint x: 1084, endPoint y: 292, distance: 102.3
click at [1084, 292] on div at bounding box center [1086, 374] width 226 height 502
click at [1189, 390] on div at bounding box center [1086, 374] width 226 height 502
click at [1186, 354] on div at bounding box center [1086, 374] width 226 height 502
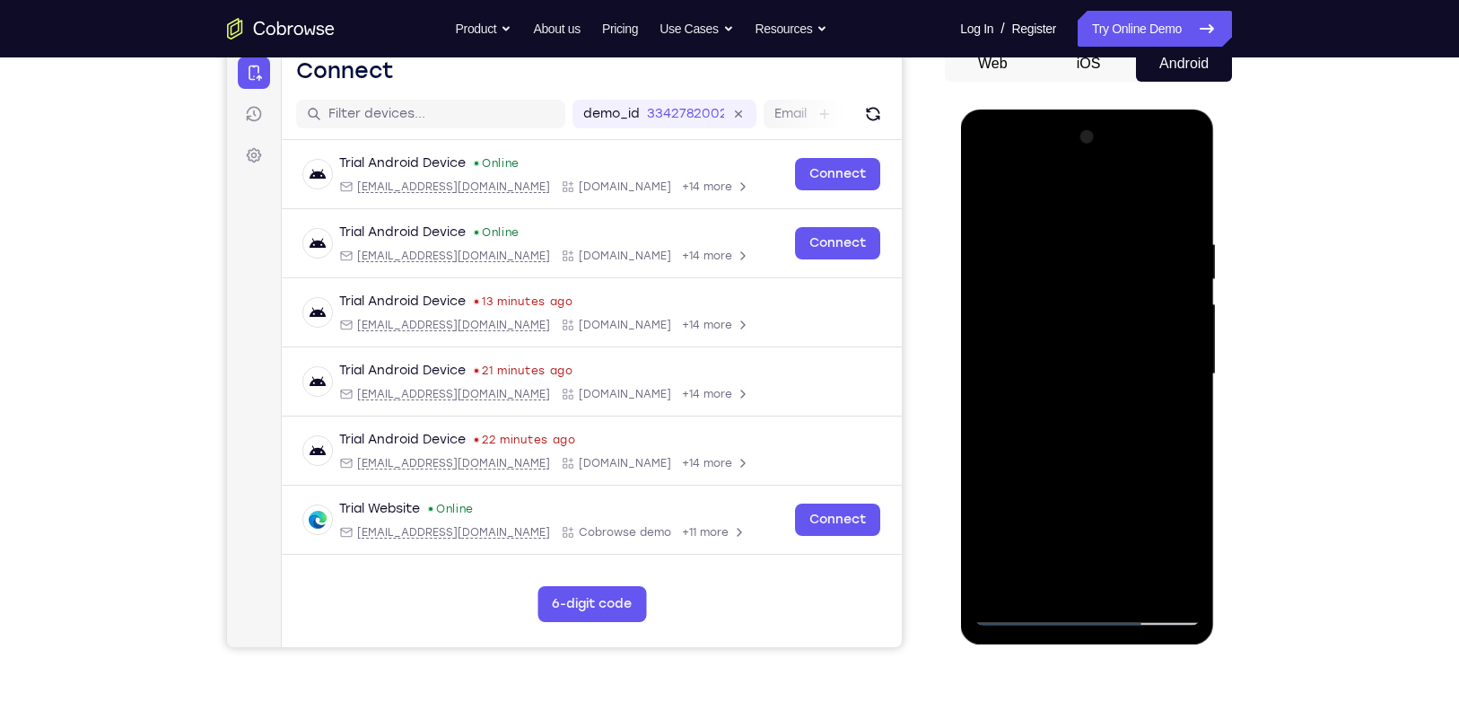
click at [1186, 357] on div at bounding box center [1086, 374] width 226 height 502
click at [991, 525] on div at bounding box center [1086, 374] width 226 height 502
click at [1137, 583] on div at bounding box center [1086, 374] width 226 height 502
click at [1096, 467] on div at bounding box center [1086, 374] width 226 height 502
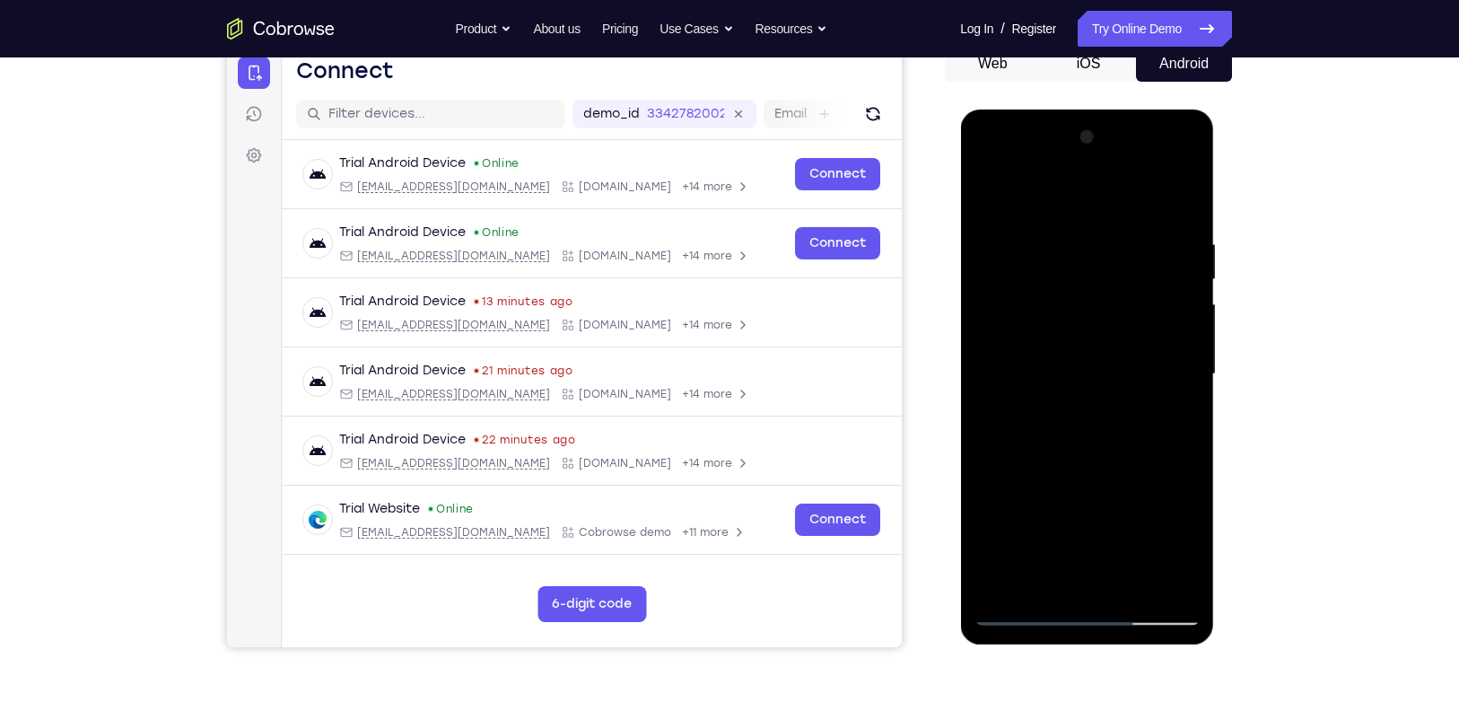
click at [1094, 464] on div at bounding box center [1086, 374] width 226 height 502
click at [982, 194] on div at bounding box center [1086, 374] width 226 height 502
click at [1107, 340] on div at bounding box center [1086, 374] width 226 height 502
click at [1153, 440] on div at bounding box center [1086, 374] width 226 height 502
click at [1153, 465] on div at bounding box center [1086, 374] width 226 height 502
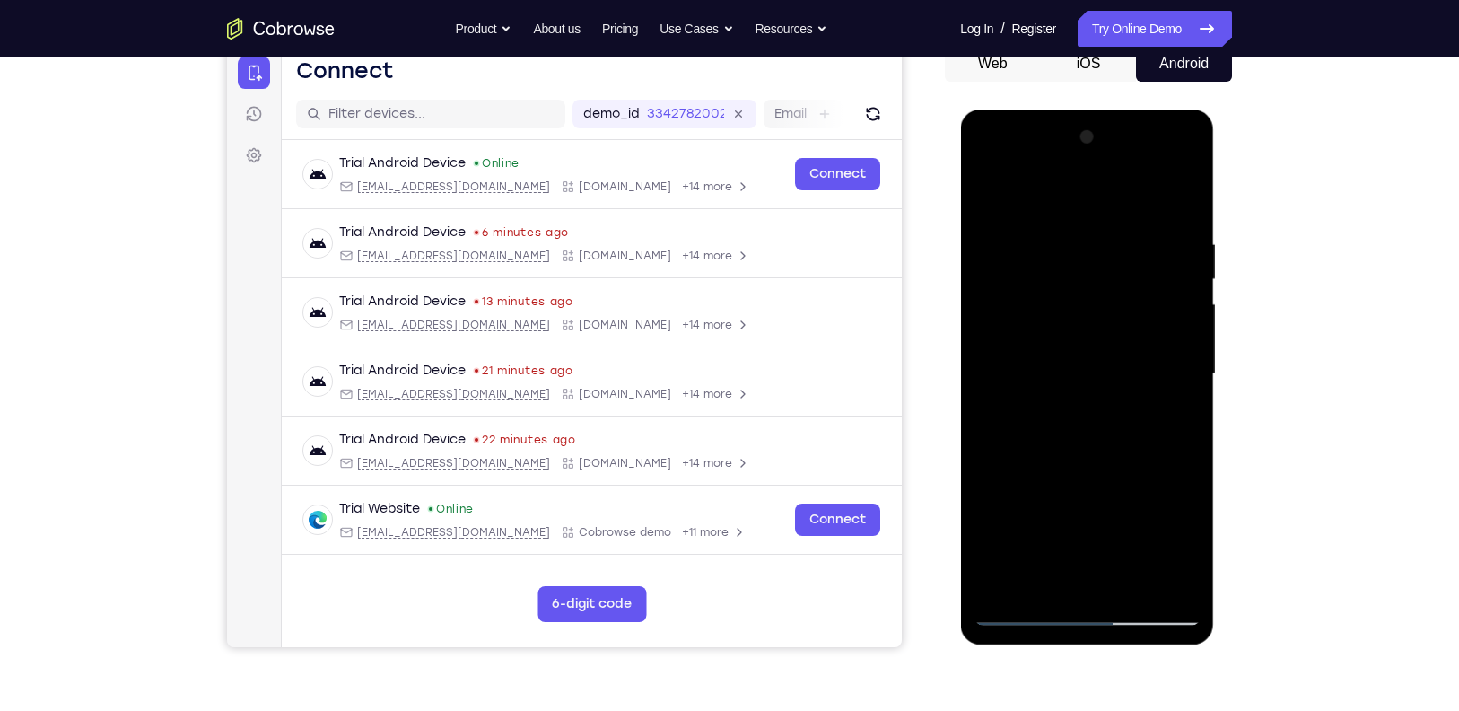
click at [993, 197] on div at bounding box center [1086, 374] width 226 height 502
click at [995, 190] on div at bounding box center [1086, 374] width 226 height 502
drag, startPoint x: 1042, startPoint y: 450, endPoint x: 1063, endPoint y: 261, distance: 190.5
click at [1063, 261] on div at bounding box center [1086, 374] width 226 height 502
click at [994, 419] on div at bounding box center [1086, 374] width 226 height 502
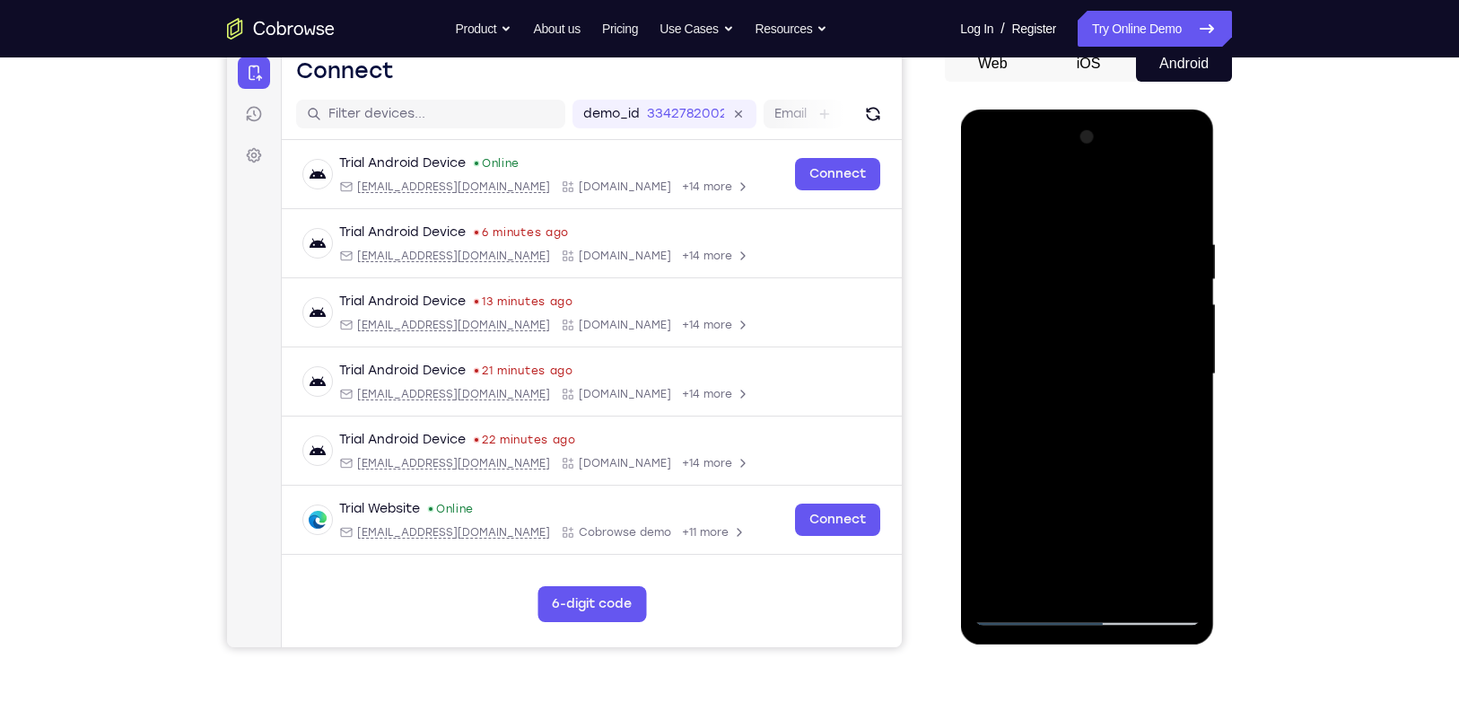
drag, startPoint x: 1092, startPoint y: 376, endPoint x: 1071, endPoint y: 527, distance: 152.1
click at [1071, 527] on div at bounding box center [1086, 374] width 226 height 502
drag, startPoint x: 1063, startPoint y: 334, endPoint x: 1044, endPoint y: 462, distance: 129.7
click at [1044, 462] on div at bounding box center [1086, 374] width 226 height 502
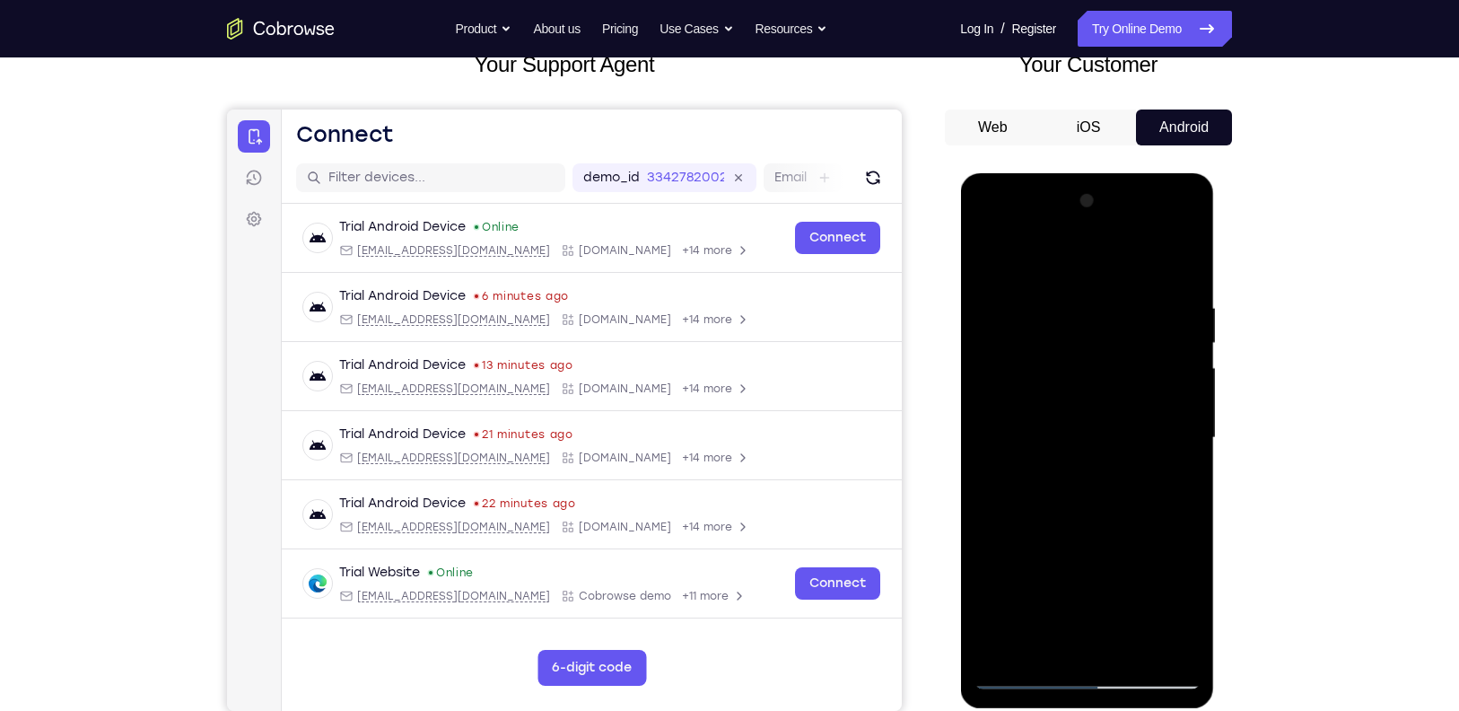
scroll to position [115, 0]
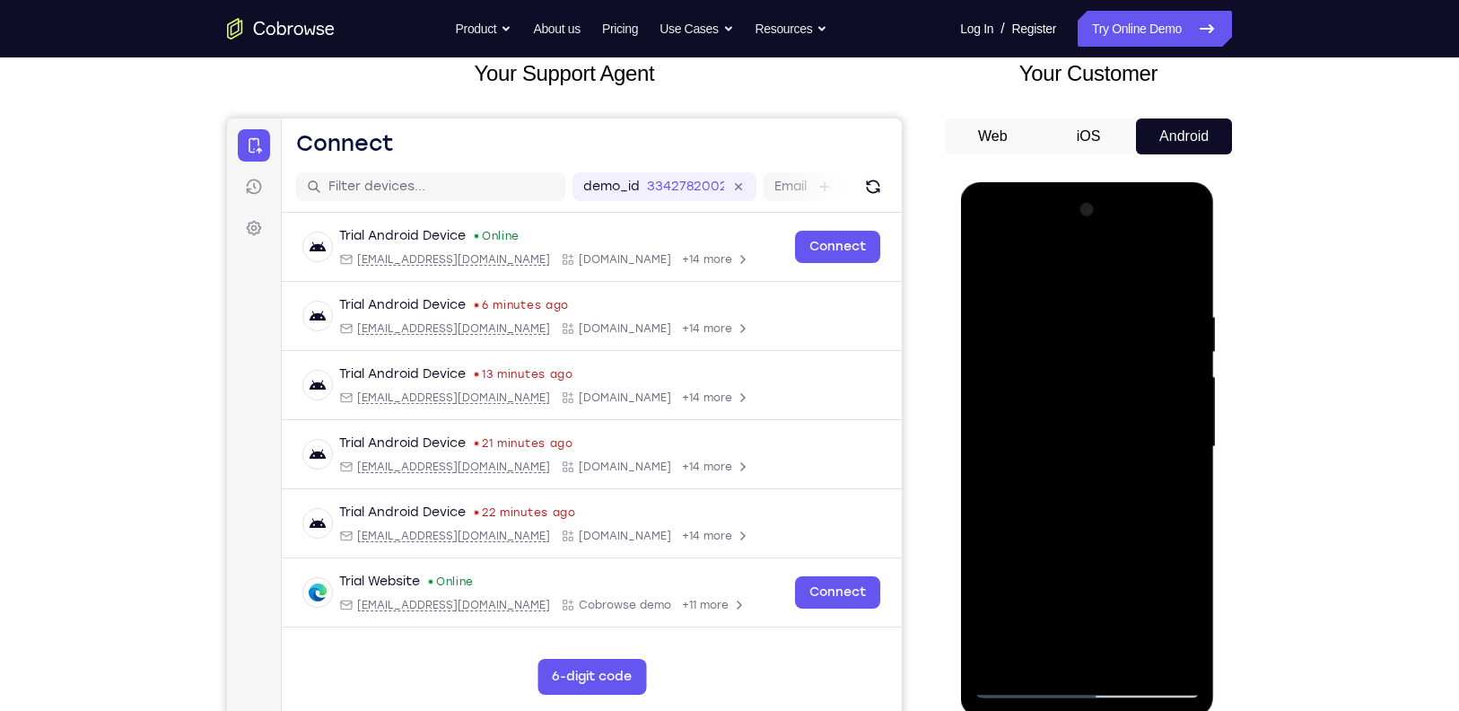
drag, startPoint x: 1027, startPoint y: 310, endPoint x: 1025, endPoint y: 527, distance: 217.1
click at [1025, 527] on div at bounding box center [1086, 447] width 226 height 502
